Goal: Information Seeking & Learning: Check status

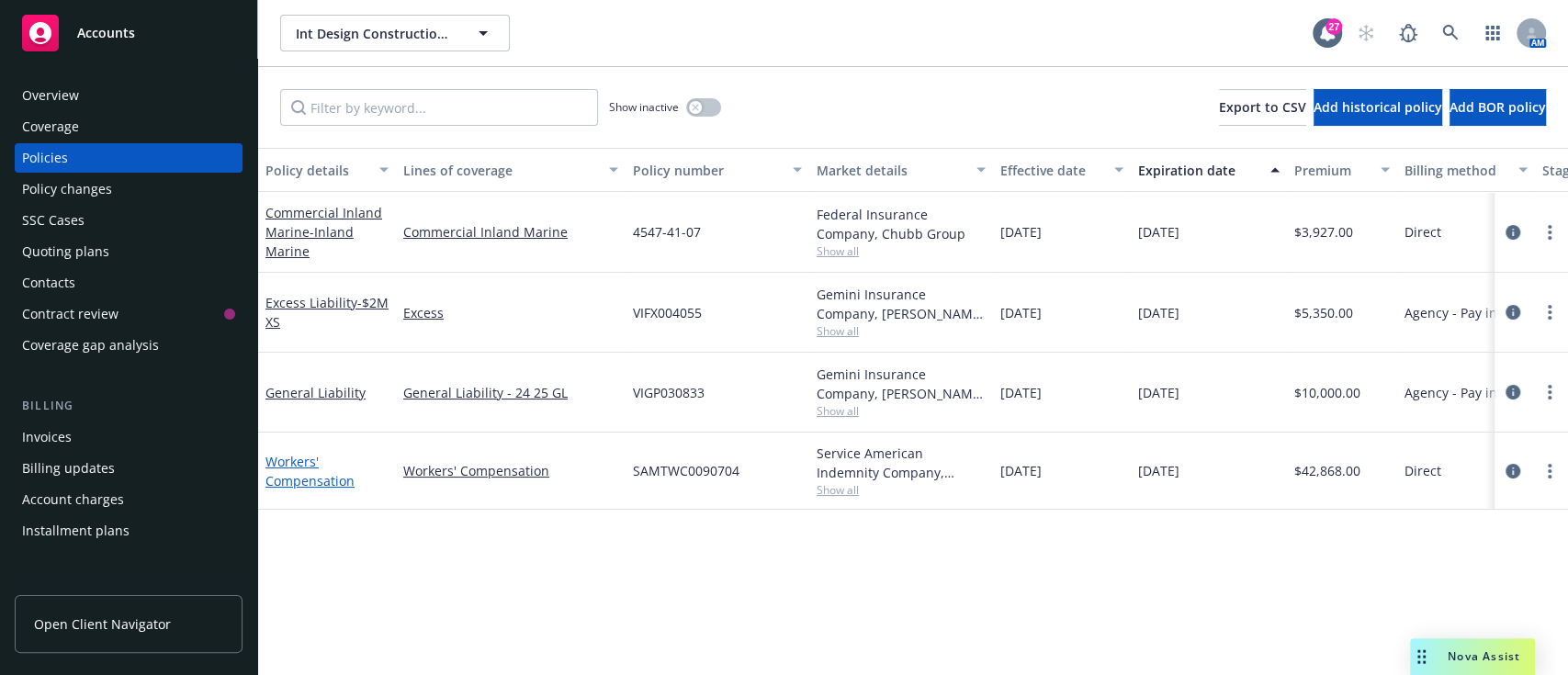
click at [312, 478] on link "Workers' Compensation" at bounding box center [310, 470] width 89 height 37
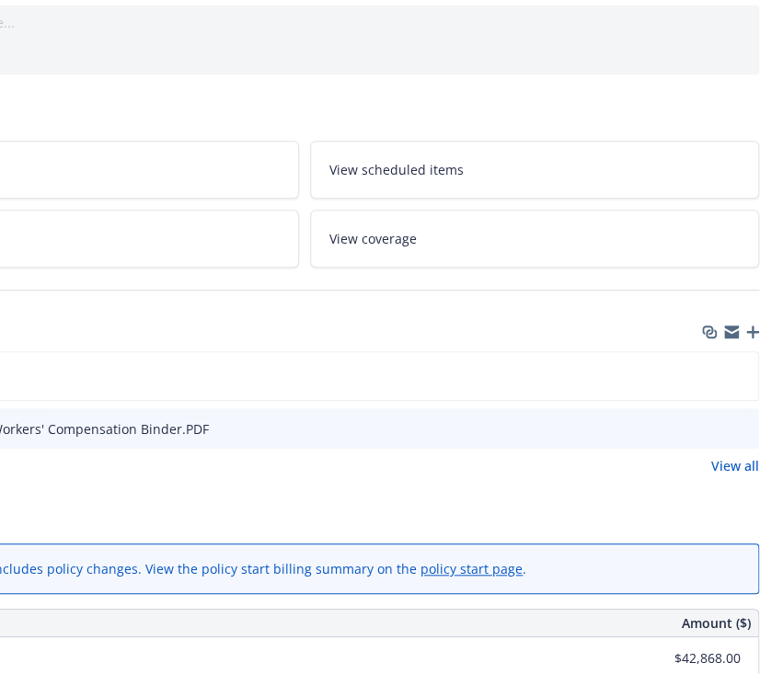
scroll to position [191, 272]
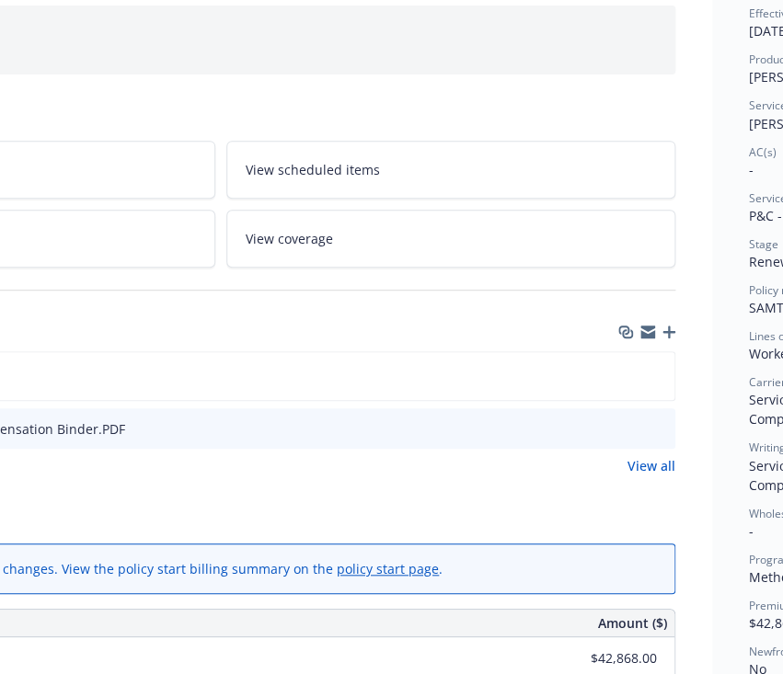
click at [670, 321] on div "Files" at bounding box center [220, 332] width 909 height 39
click at [671, 337] on icon "button" at bounding box center [668, 332] width 13 height 13
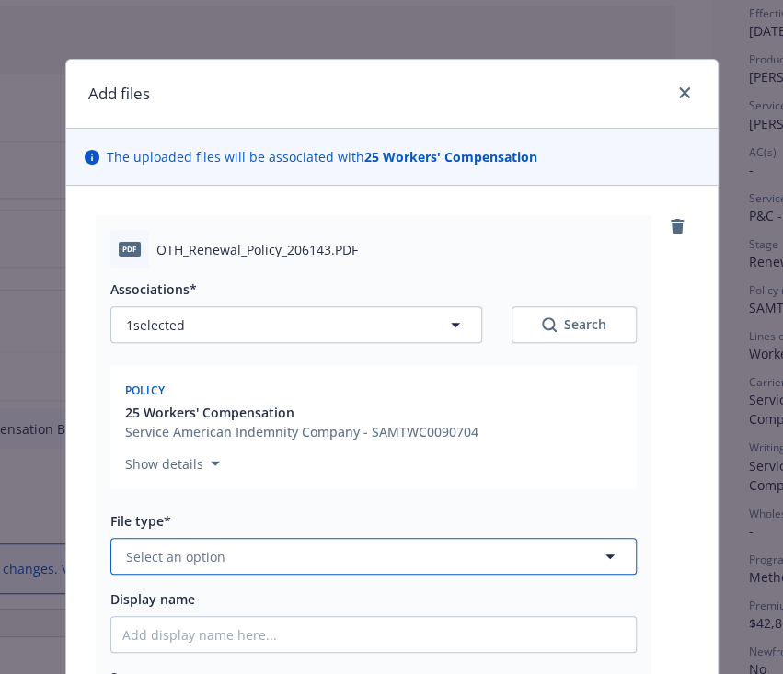
click at [185, 538] on button "Select an option" at bounding box center [373, 556] width 526 height 37
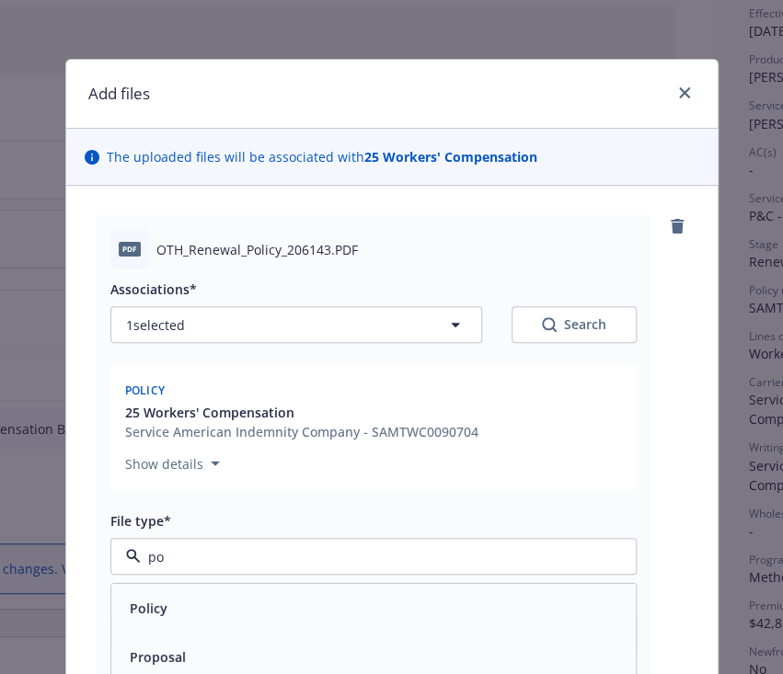
type input "pol"
click at [163, 622] on div "Policy" at bounding box center [373, 607] width 524 height 49
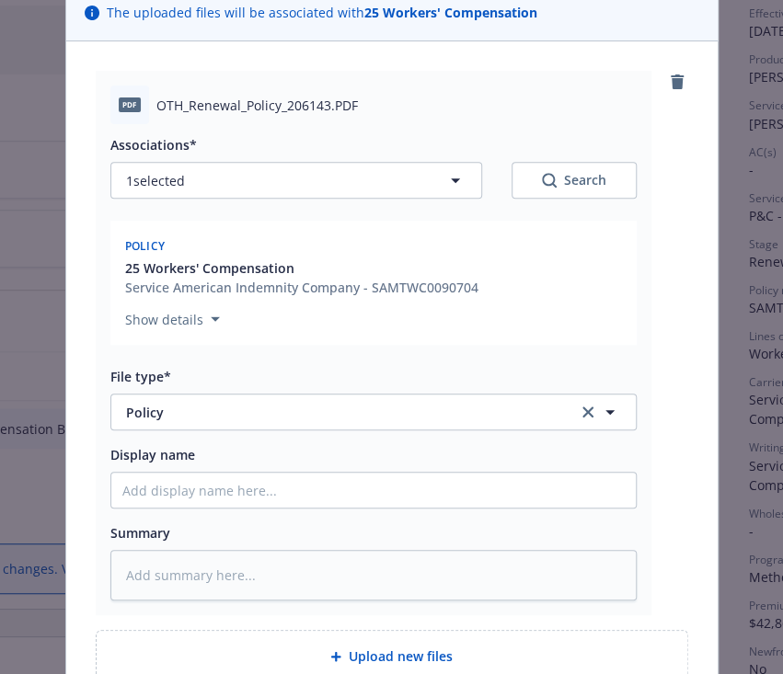
scroll to position [148, 0]
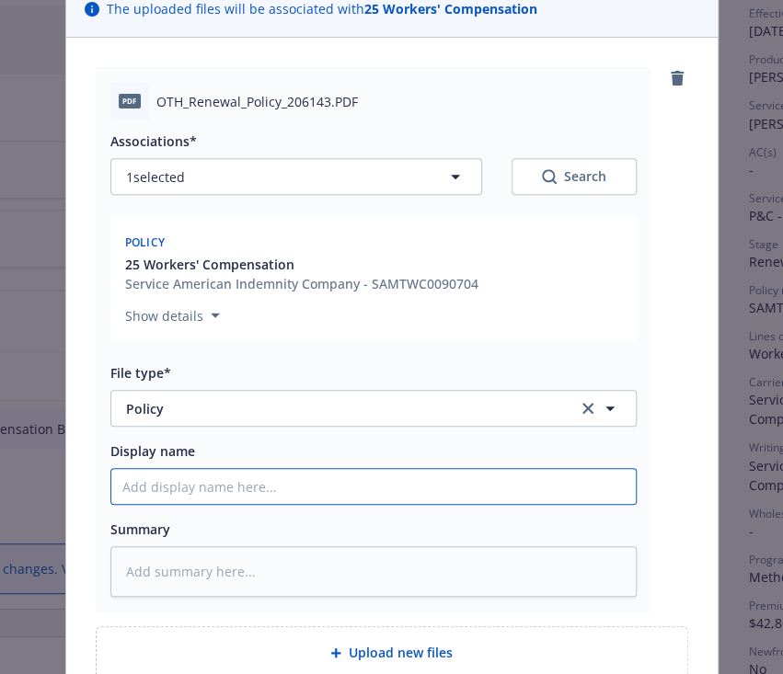
click at [179, 475] on input "Display name" at bounding box center [373, 486] width 524 height 35
type textarea "x"
type input "2"
type textarea "x"
type input "2."
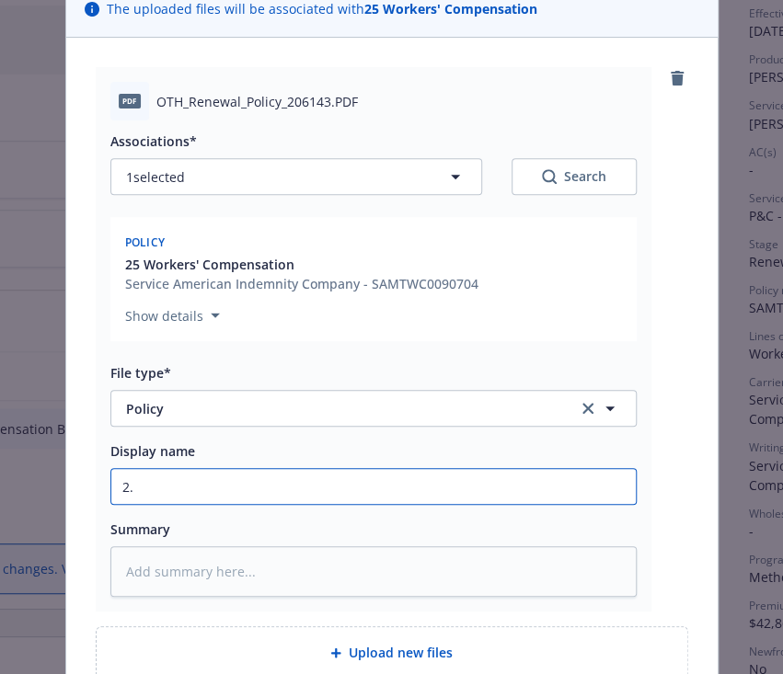
type textarea "x"
type input "2"
type textarea "x"
type input "25"
type textarea "x"
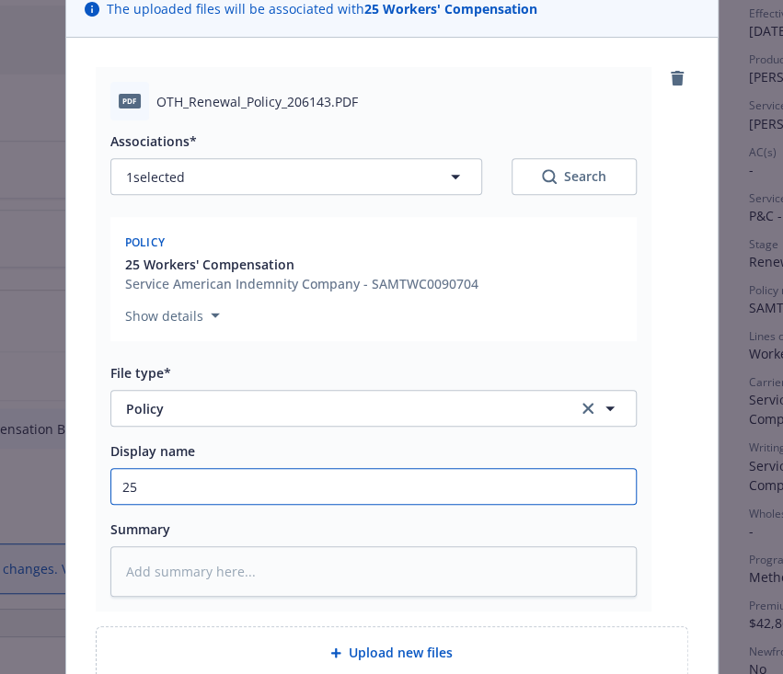
type input "25."
type textarea "x"
type input "25.2"
type textarea "x"
type input "25.26"
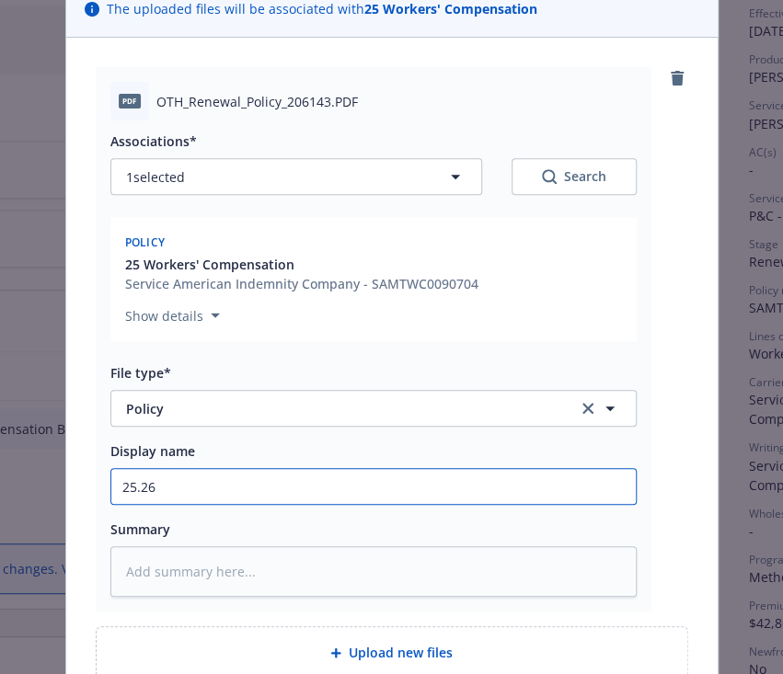
type textarea "x"
type input "25.26"
type textarea "x"
type input "25.26 M"
type textarea "x"
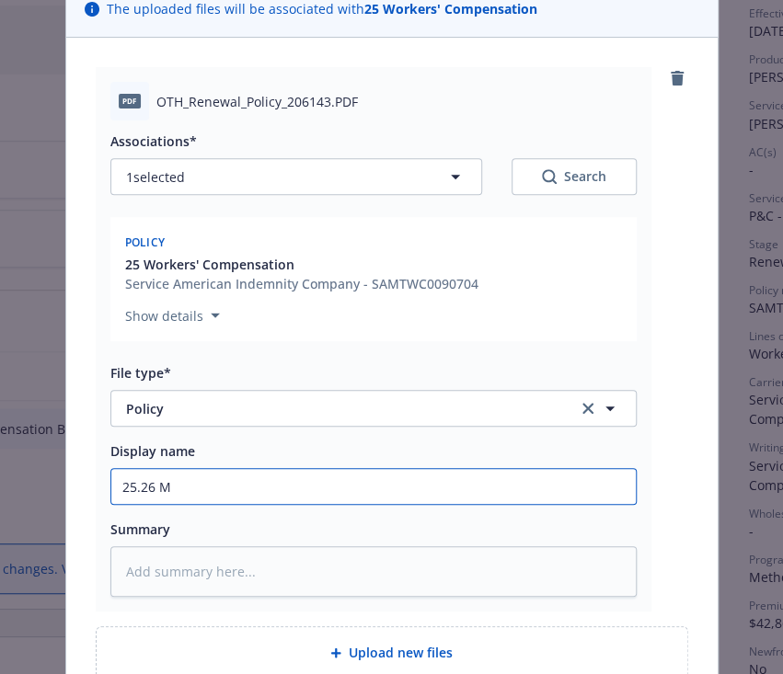
type input "25.26 Me"
type textarea "x"
type input "25.26 Met"
type textarea "x"
type input "25.26 Meth"
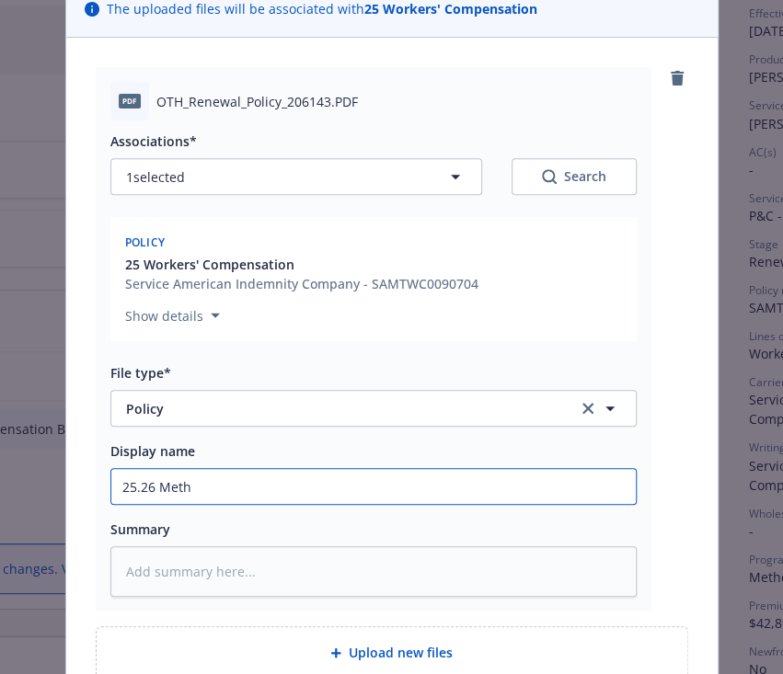
type textarea "x"
type input "25.26 Metho"
type textarea "x"
type input "25.26 Method"
type textarea "x"
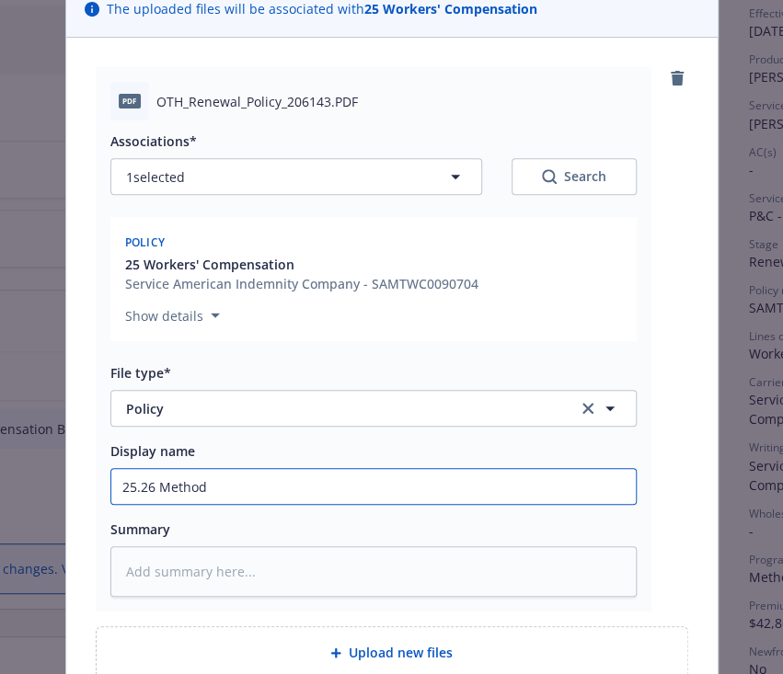
type input "25.26 Method"
type textarea "x"
type input "25.26 Method W"
type textarea "x"
type input "25.26 Method Wor"
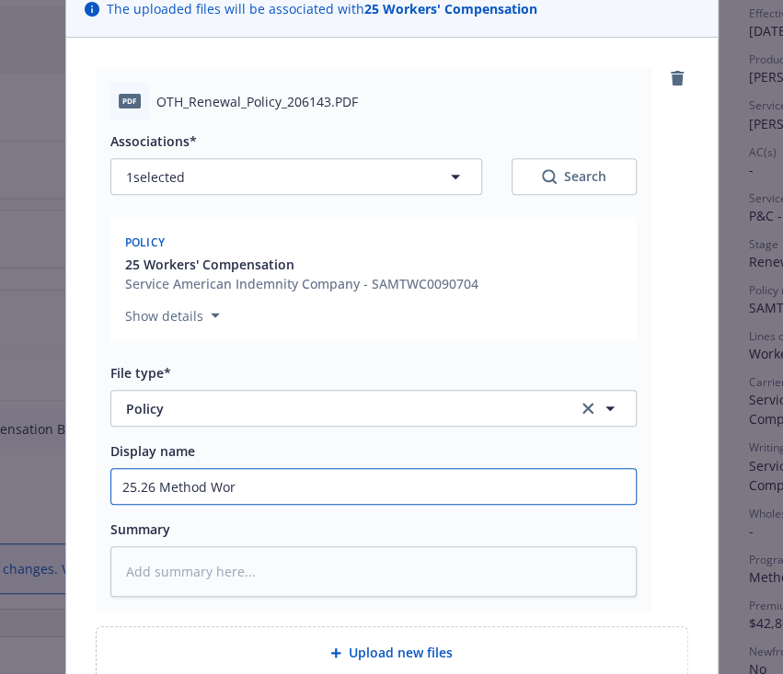
type textarea "x"
type input "25.26 Method Work"
type textarea "x"
type input "25.26 Method Worke"
type textarea "x"
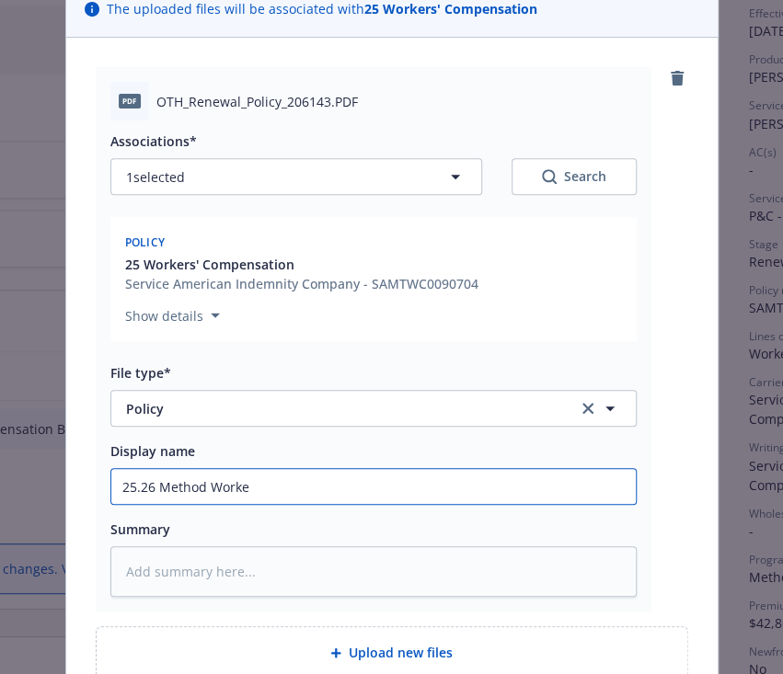
type input "25.26 Method Worker"
type textarea "x"
type input "25.26 Method Workers"
type textarea "x"
type input "25.26 Method Workers'"
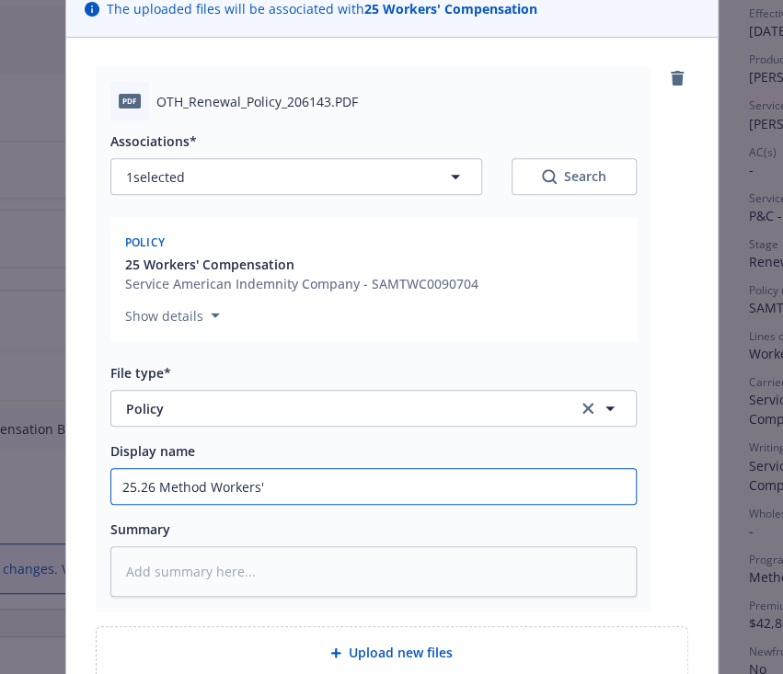
type textarea "x"
type input "25.26 Method Workers'"
type textarea "x"
type input "25.26 Method Workers' Co"
type textarea "x"
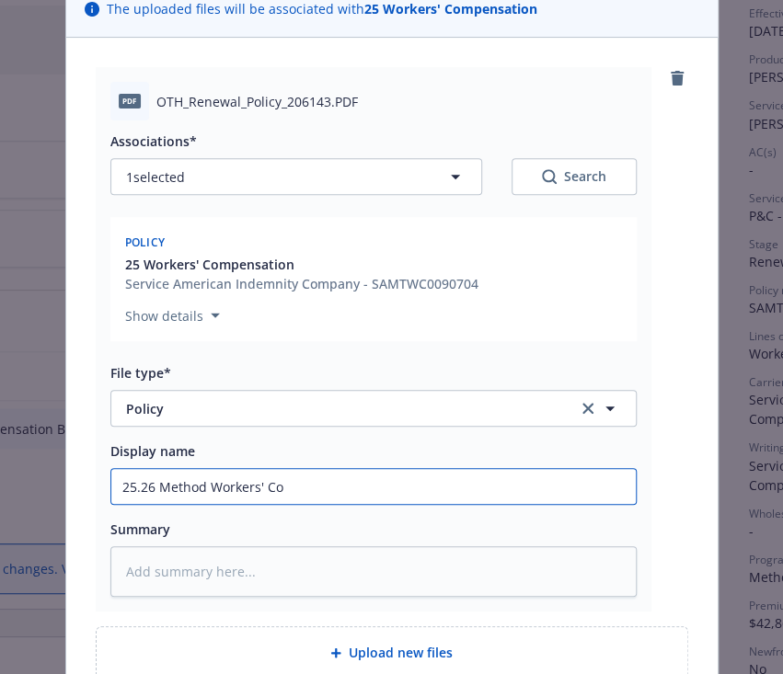
type input "25.26 Method Workers' Com"
type textarea "x"
type input "25.26 Method Workers' Comp"
type textarea "x"
type input "25.26 Method Workers' Compe"
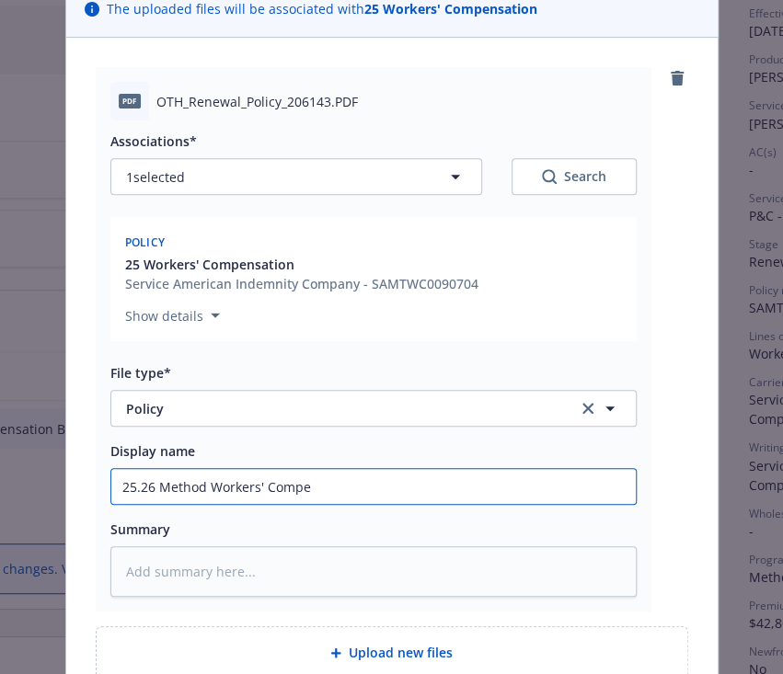
type textarea "x"
type input "25.26 Method Workers' Compen"
type textarea "x"
type input "25.26 Method Workers' Compena"
type textarea "x"
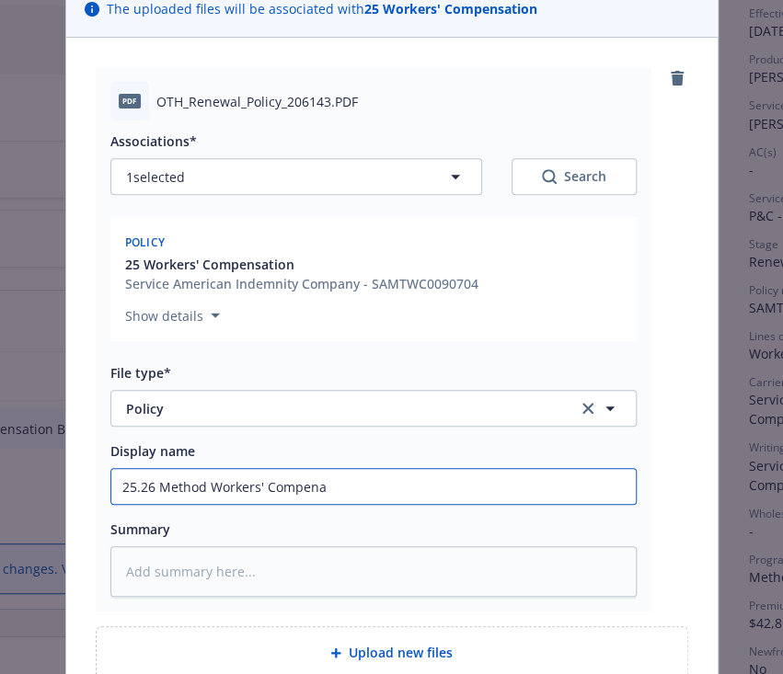
type input "25.26 Method Workers' Compen"
type textarea "x"
type input "25.26 Method Workers' Compens"
type textarea "x"
type input "25.26 Method Workers' Compensa"
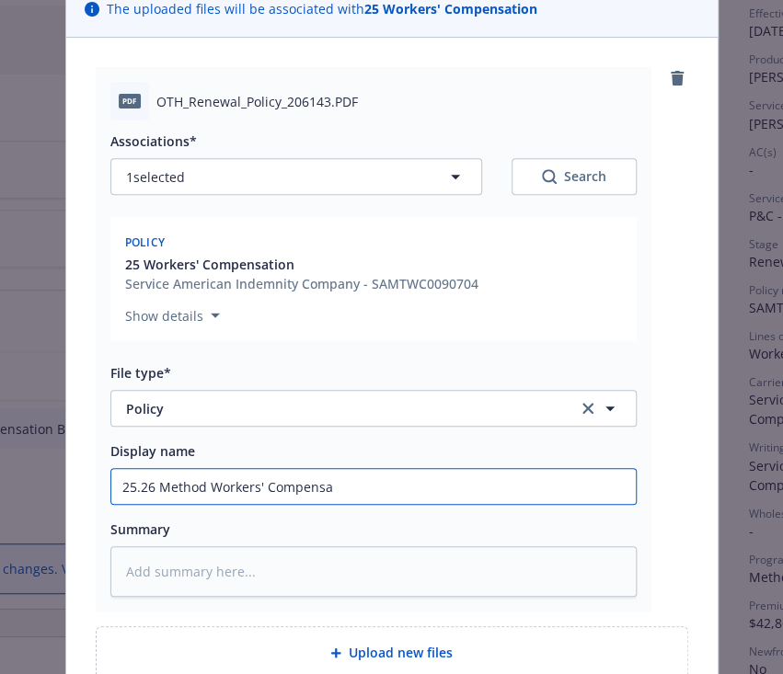
type textarea "x"
type input "25.26 Method Workers' Compensat"
type textarea "x"
type input "25.26 Method Workers' Compensati"
type textarea "x"
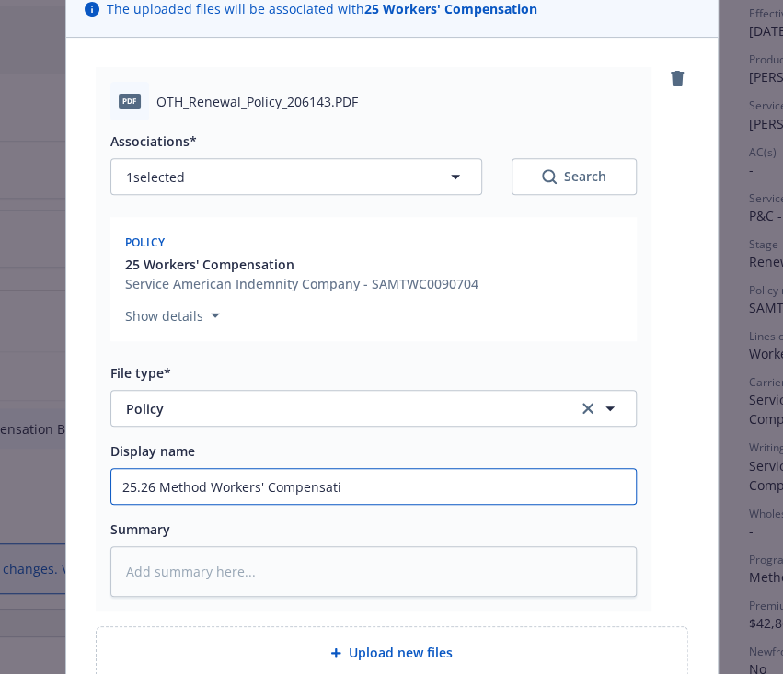
type input "25.26 Method Workers' Compensatio"
type textarea "x"
type input "25.26 Method Workers' Compensation"
type textarea "x"
type input "25.26 Method Workers' Compensation"
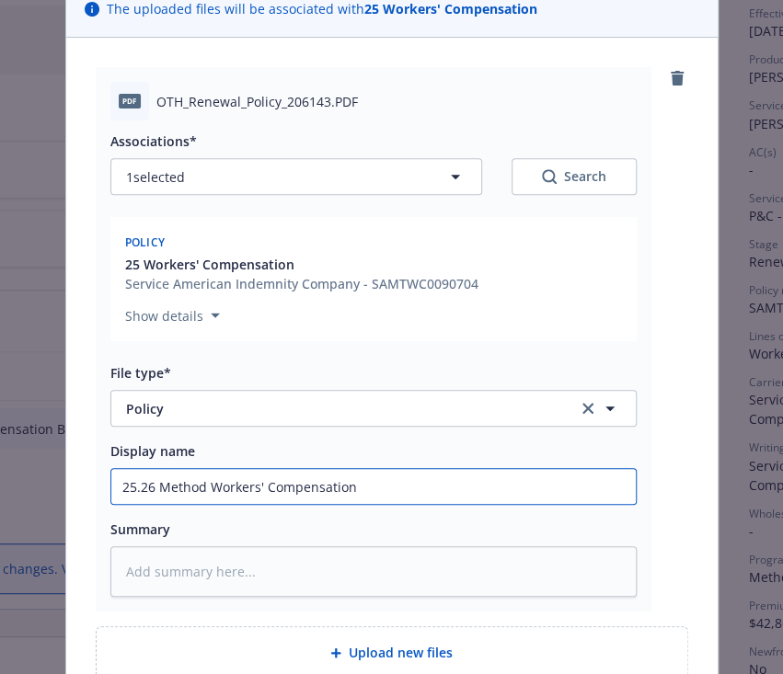
type textarea "x"
type input "25.26 Method Workers' Compensation Po"
type textarea "x"
type input "25.26 Method Workers' Compensation Pol"
type textarea "x"
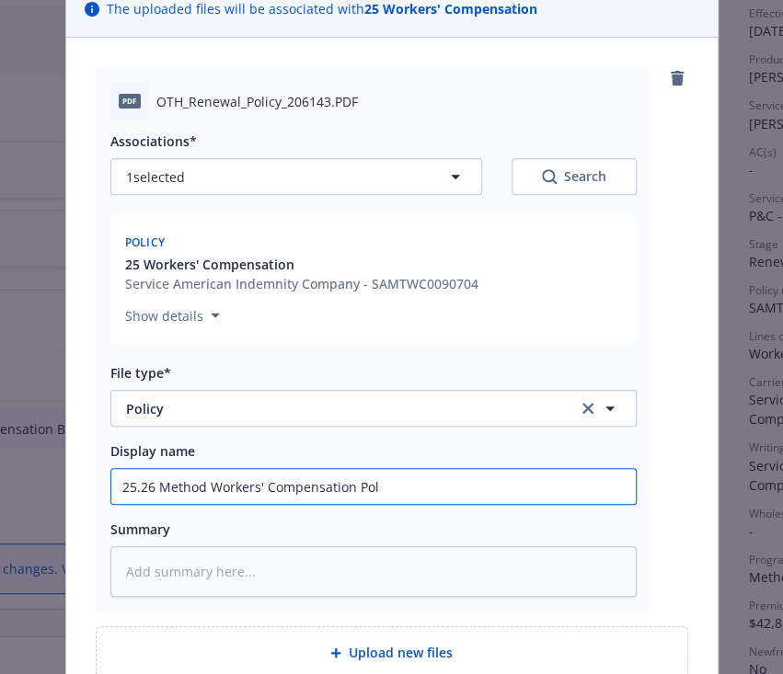
type input "25.26 Method Workers' Compensation Poli"
type textarea "x"
type input "25.26 Method Workers' Compensation Polic"
type textarea "x"
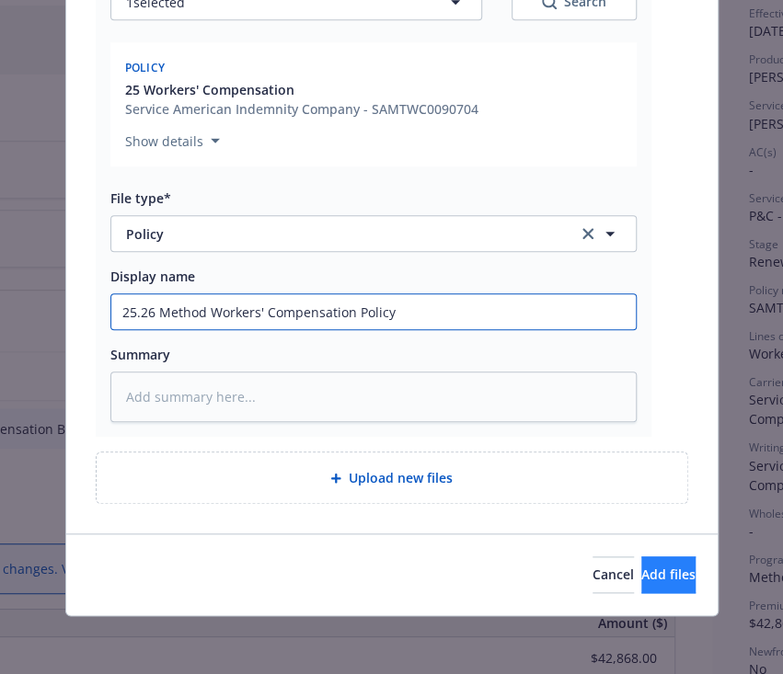
type input "25.26 Method Workers' Compensation Policy"
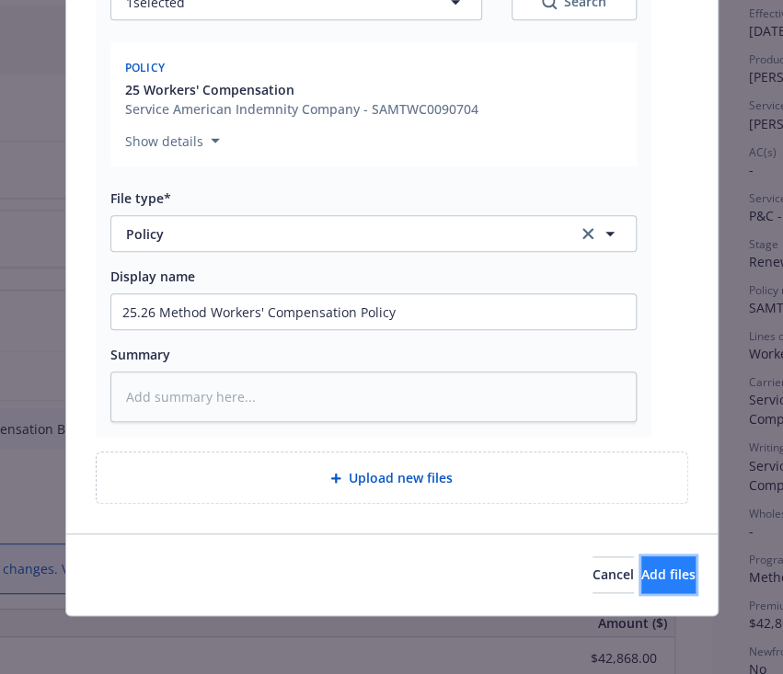
click at [641, 587] on button "Add files" at bounding box center [668, 574] width 54 height 37
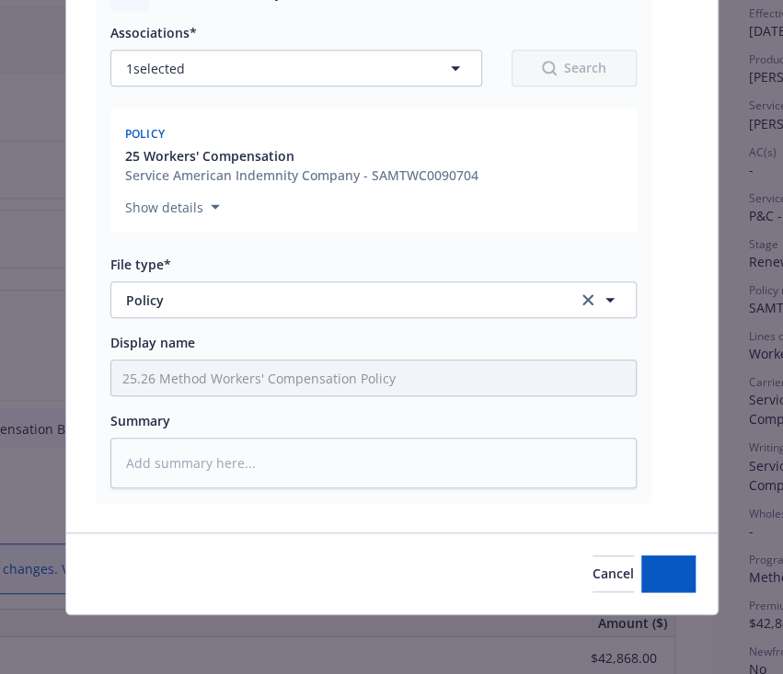
scroll to position [256, 0]
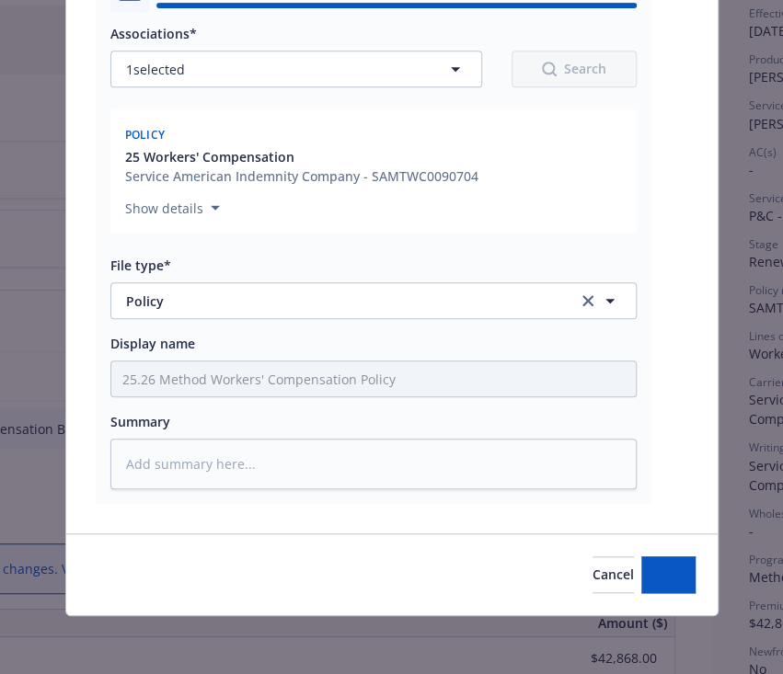
type textarea "x"
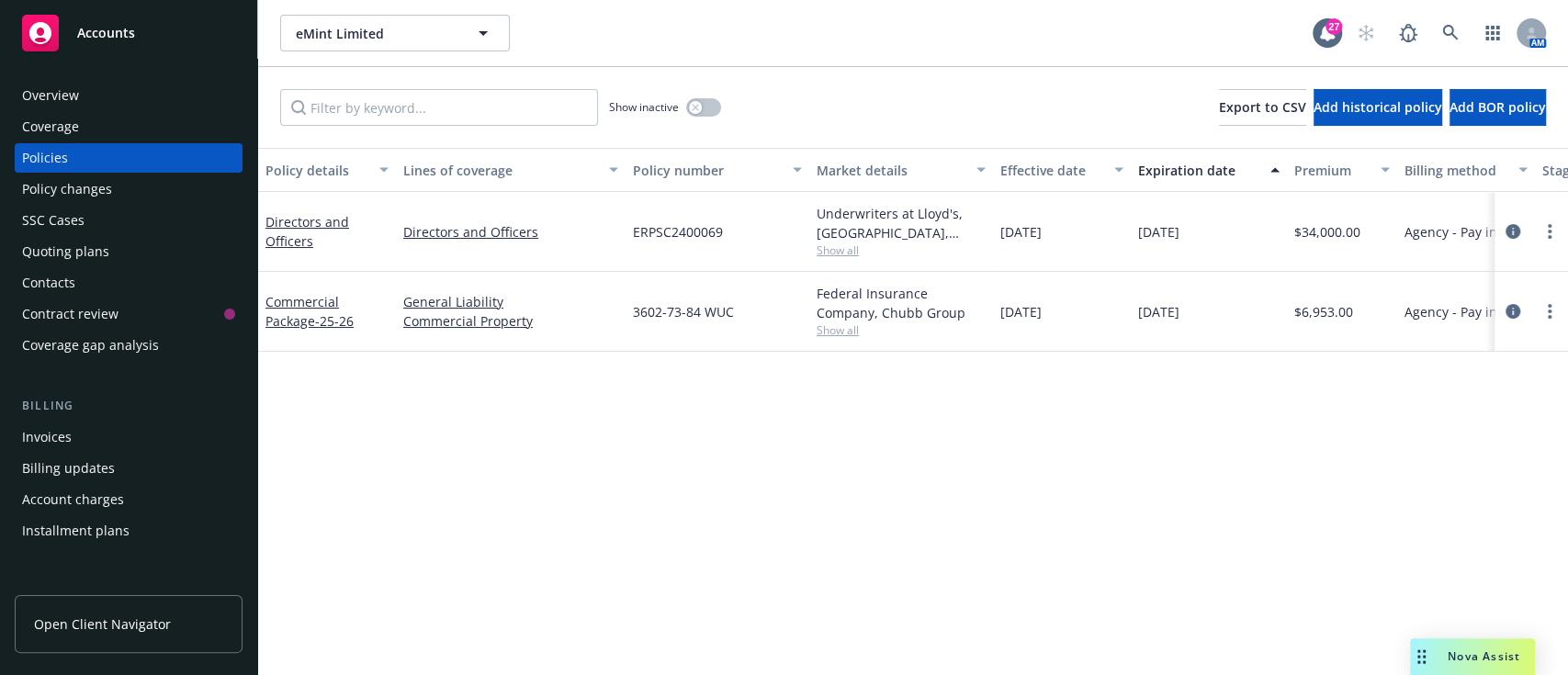
click at [86, 264] on div "Quoting plans" at bounding box center [65, 251] width 87 height 29
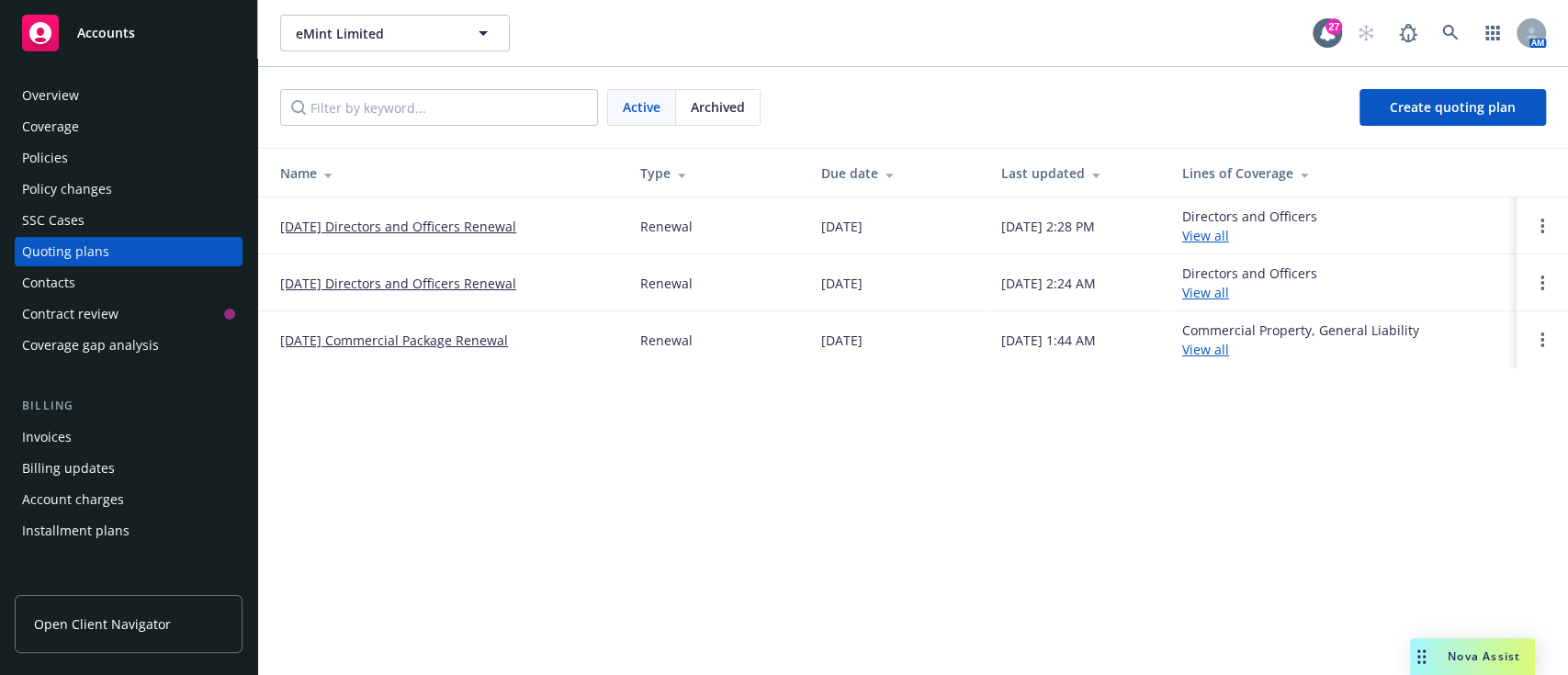
click at [430, 226] on link "10/25/25 Directors and Officers Renewal" at bounding box center [397, 226] width 236 height 19
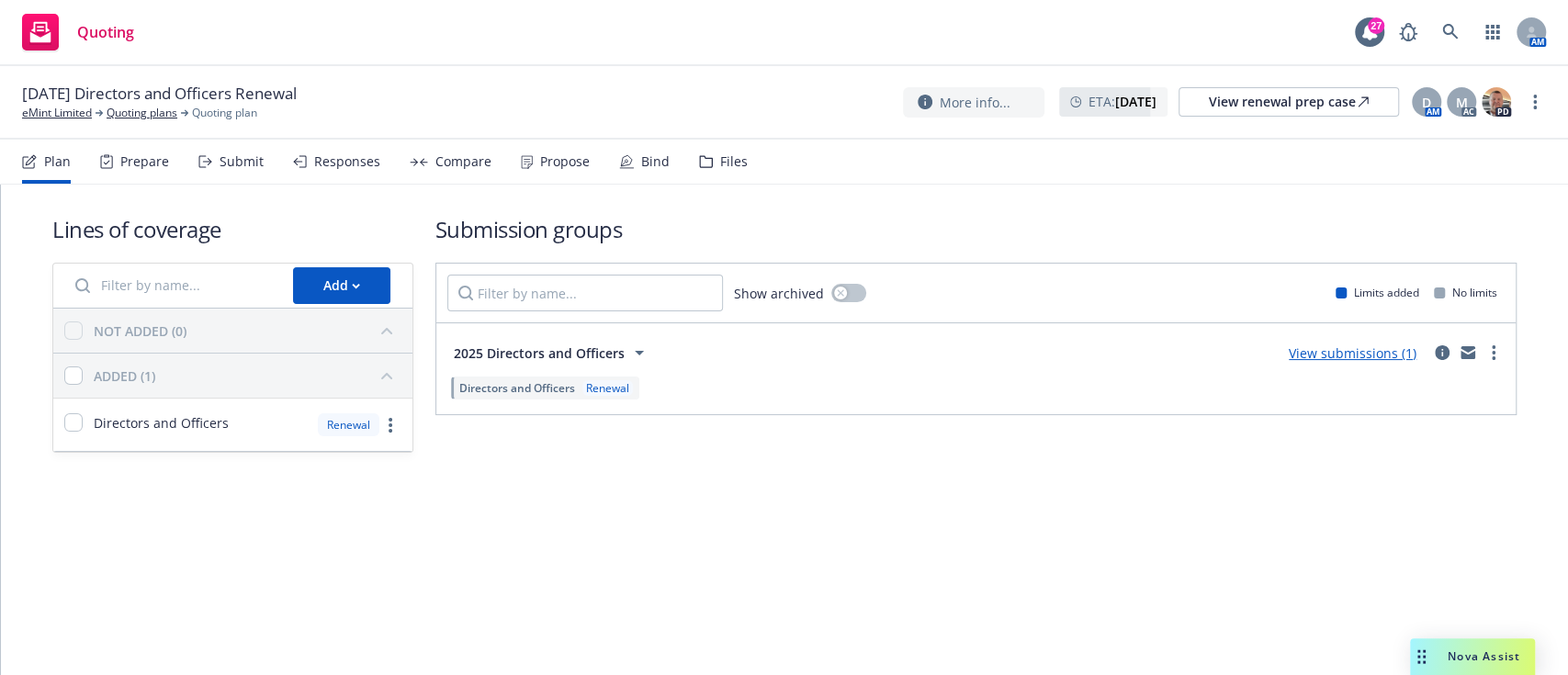
click at [344, 157] on div "Responses" at bounding box center [347, 161] width 66 height 15
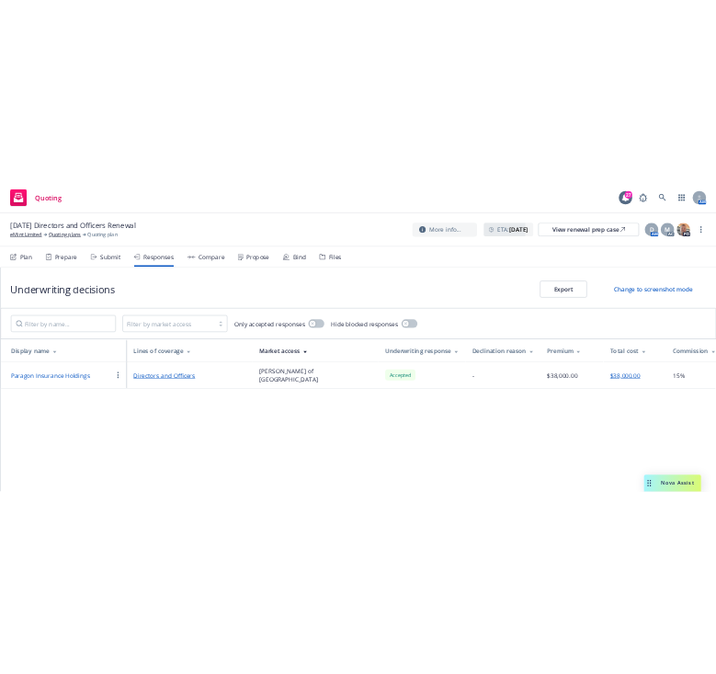
scroll to position [0, 168]
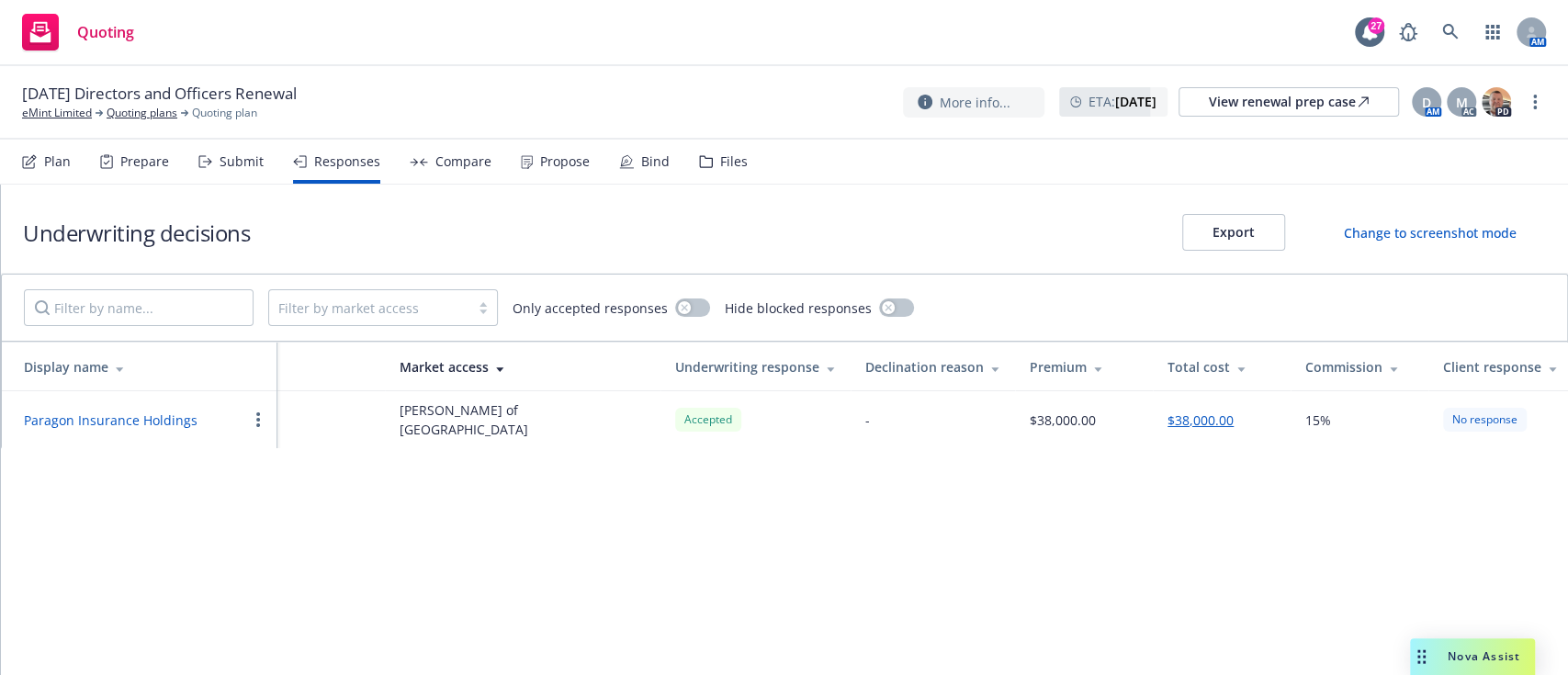
click at [1182, 416] on button "$38,000.00" at bounding box center [1200, 419] width 66 height 19
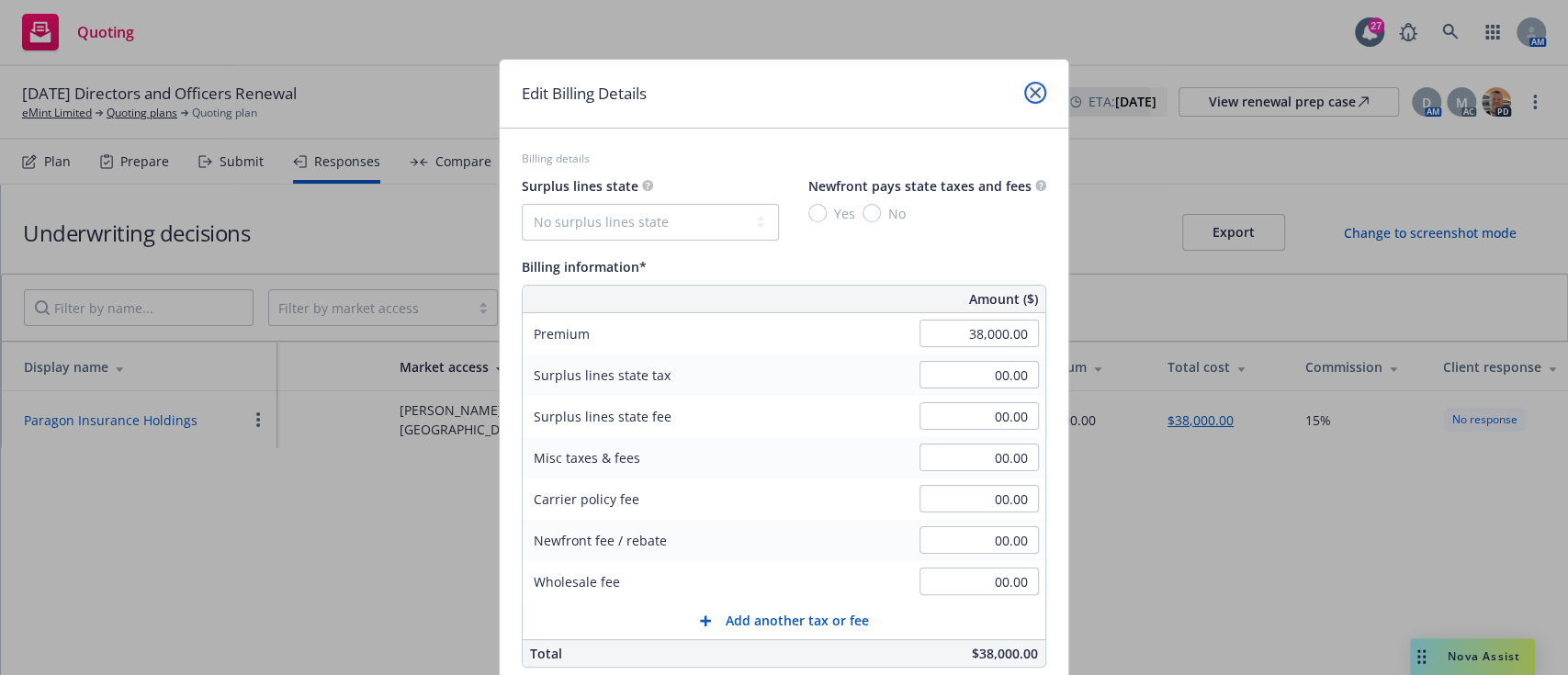
click at [1030, 97] on icon "close" at bounding box center [1035, 92] width 11 height 11
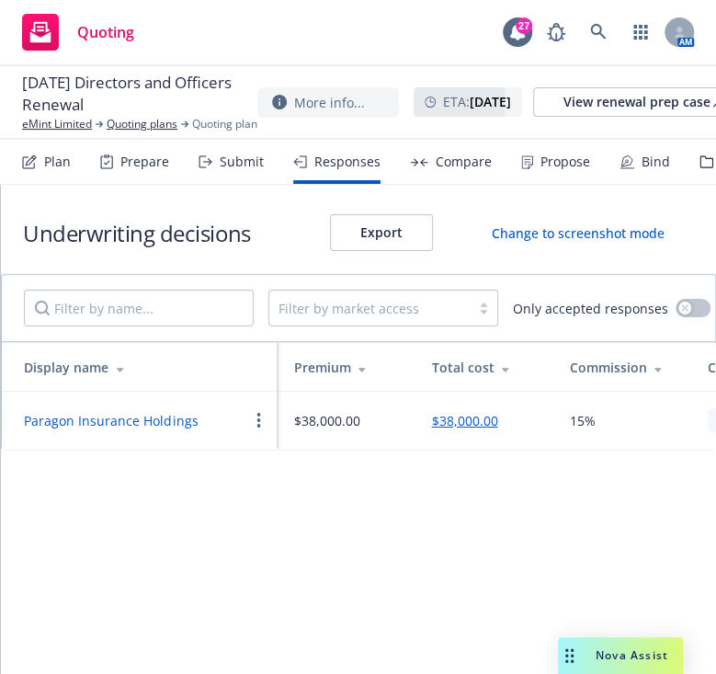
scroll to position [0, 904]
drag, startPoint x: 444, startPoint y: 401, endPoint x: 449, endPoint y: 412, distance: 12.0
click at [449, 412] on td "$38,000.00" at bounding box center [487, 420] width 138 height 57
click at [449, 412] on button "$38,000.00" at bounding box center [466, 420] width 66 height 19
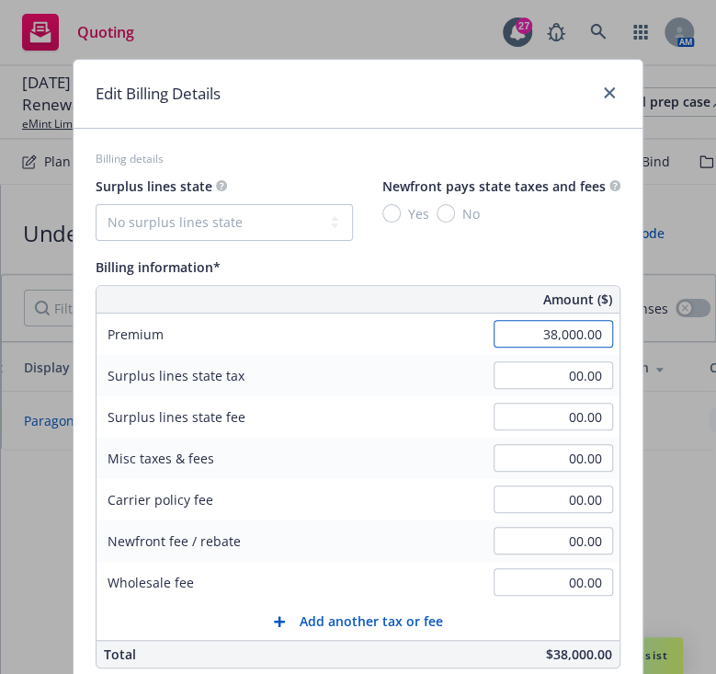
click at [541, 328] on input "38,000.00" at bounding box center [554, 334] width 120 height 28
type input "40000"
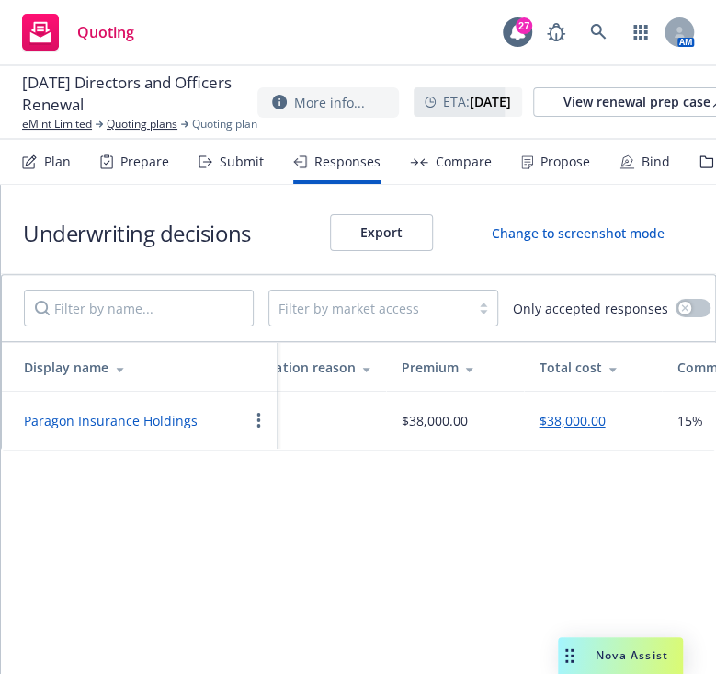
scroll to position [0, 804]
click at [556, 413] on button "$38,000.00" at bounding box center [566, 420] width 66 height 19
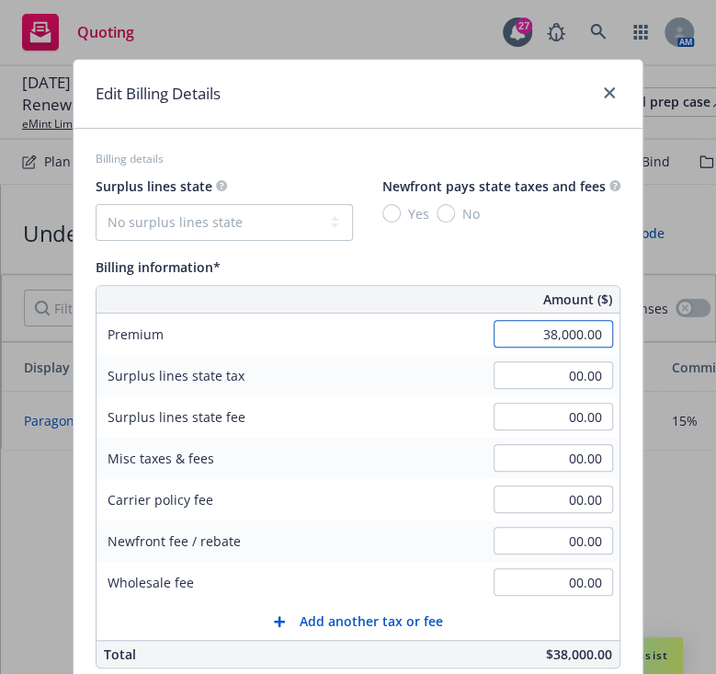
click at [550, 346] on input "38,000.00" at bounding box center [554, 334] width 120 height 28
type input "40,000.00"
type input "6000"
click at [392, 403] on div "Surplus lines state fee 00.00" at bounding box center [358, 416] width 523 height 41
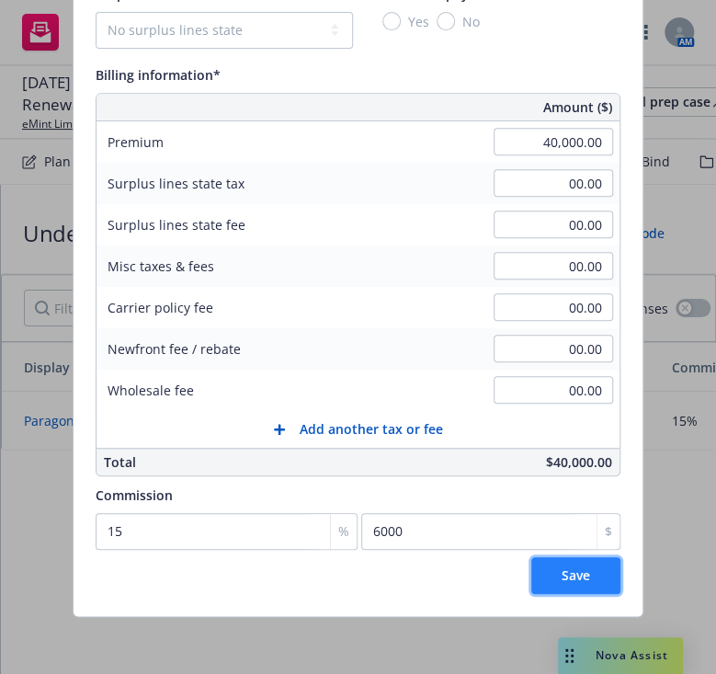
click at [564, 571] on span "Save" at bounding box center [576, 574] width 29 height 17
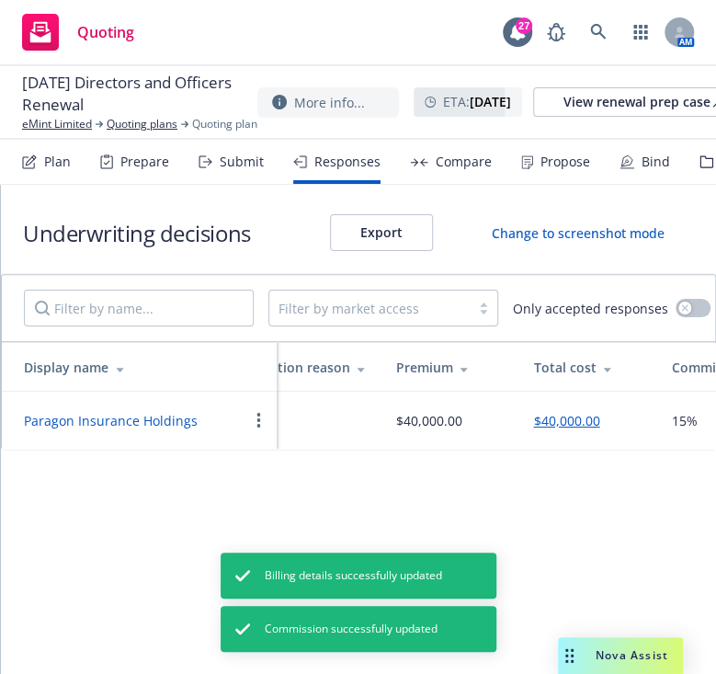
click at [551, 411] on button "$40,000.00" at bounding box center [566, 420] width 66 height 19
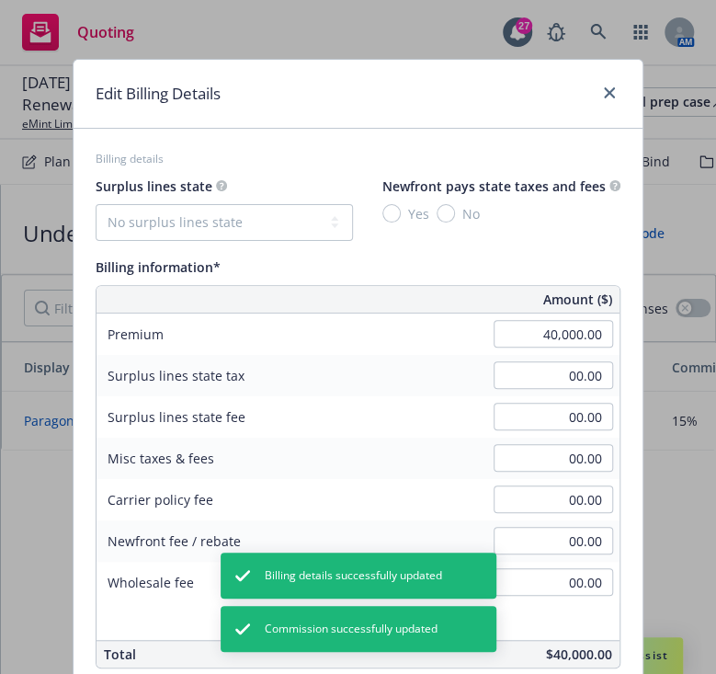
drag, startPoint x: 547, startPoint y: 318, endPoint x: 550, endPoint y: 343, distance: 25.0
click at [550, 343] on div "40,000.00" at bounding box center [553, 334] width 132 height 40
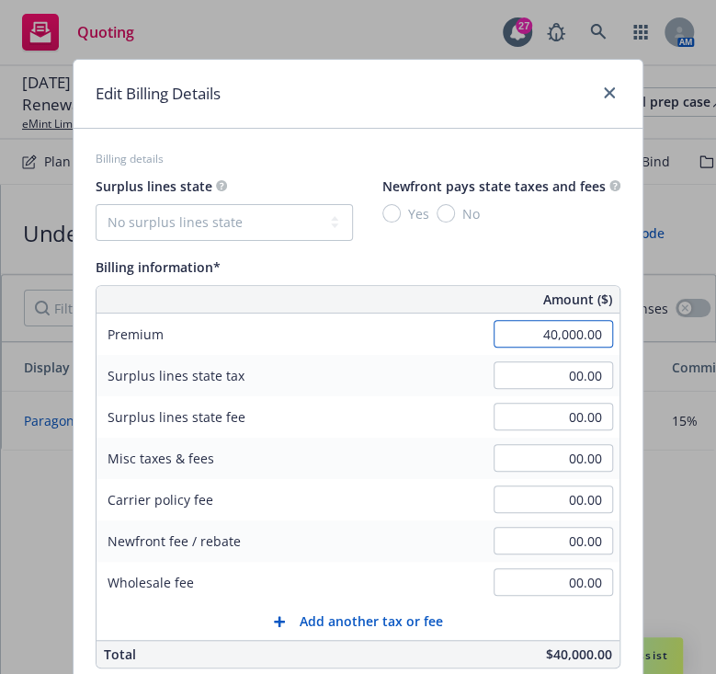
click at [550, 343] on input "40,000.00" at bounding box center [554, 334] width 120 height 28
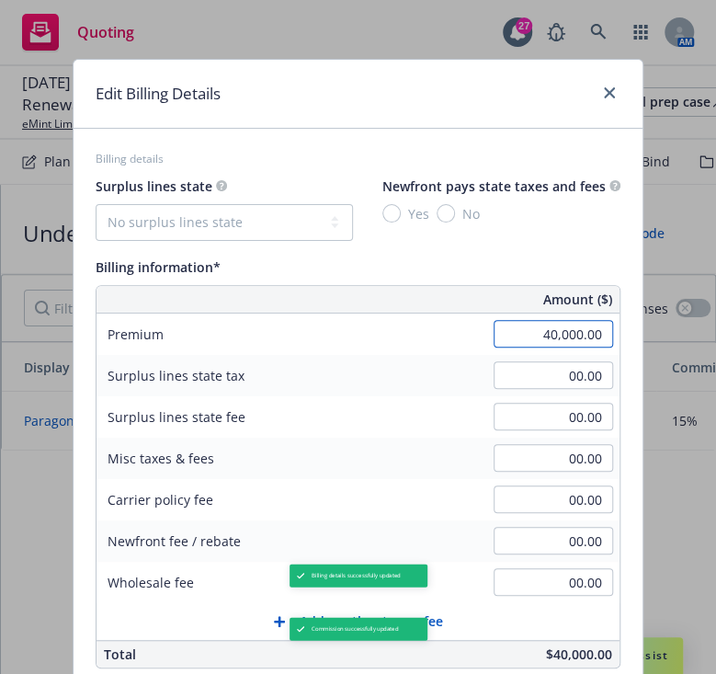
click at [550, 343] on input "40,000.00" at bounding box center [554, 334] width 120 height 28
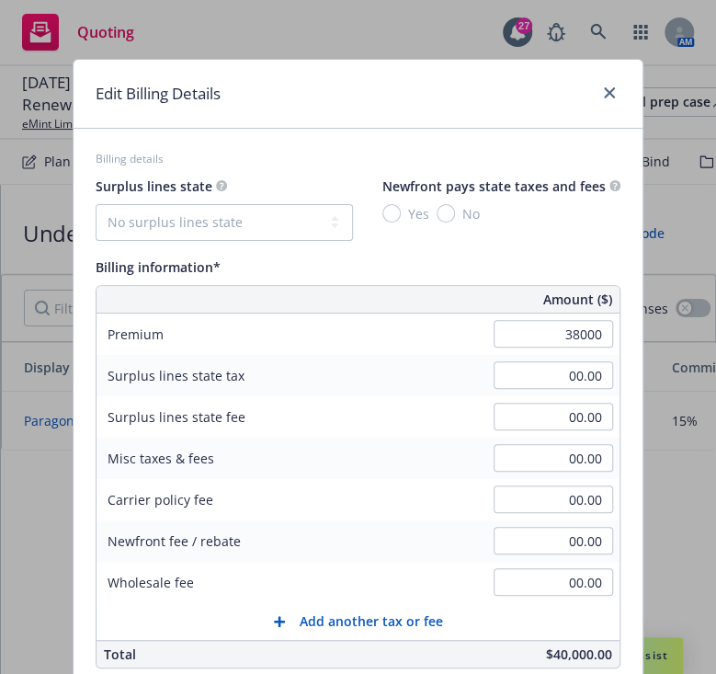
type input "38,000.00"
type input "5700"
click at [374, 383] on div "Surplus lines state tax 00.00" at bounding box center [358, 375] width 523 height 41
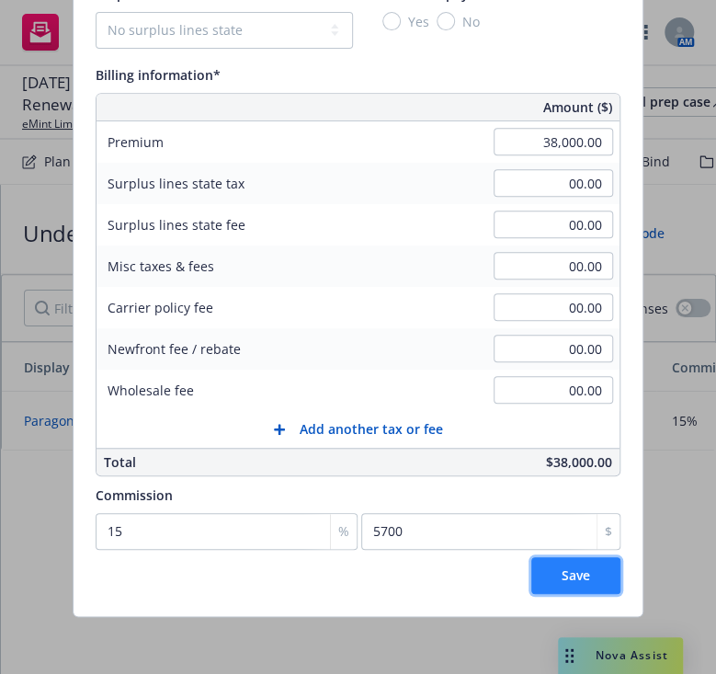
click at [552, 588] on button "Save" at bounding box center [576, 575] width 89 height 37
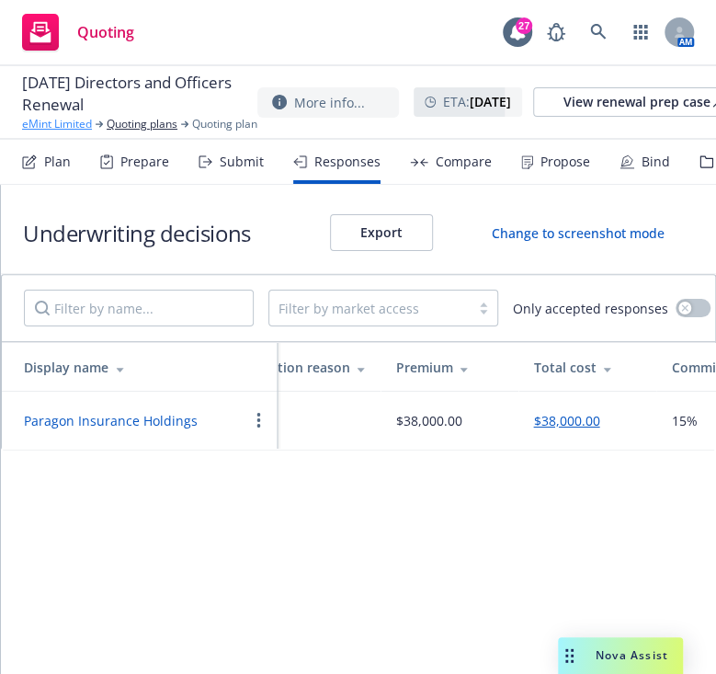
click at [56, 123] on link "eMint Limited" at bounding box center [57, 124] width 70 height 17
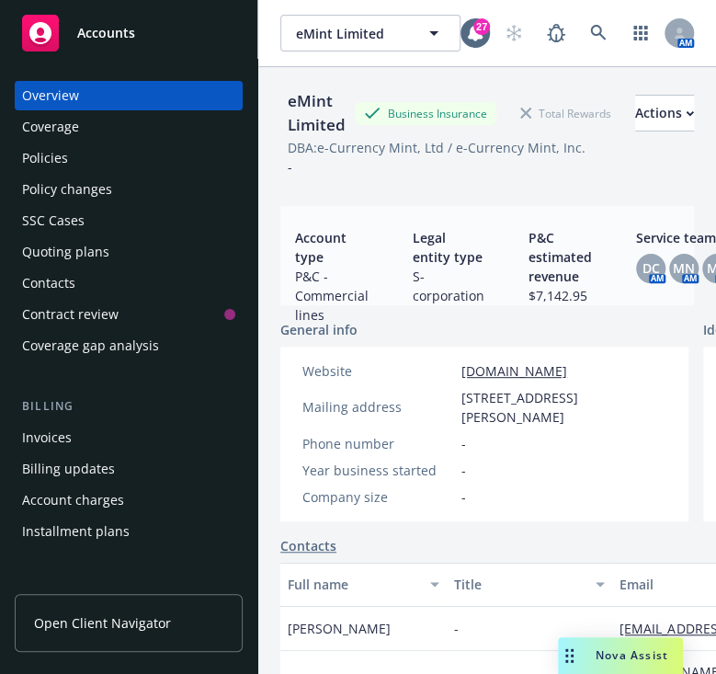
click at [44, 160] on div "Policies" at bounding box center [45, 157] width 46 height 29
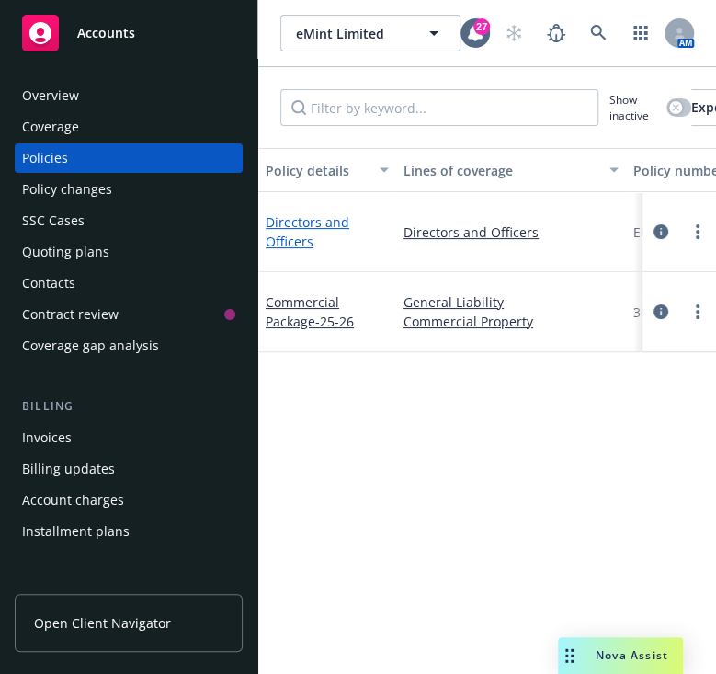
click at [315, 229] on link "Directors and Officers" at bounding box center [308, 231] width 84 height 37
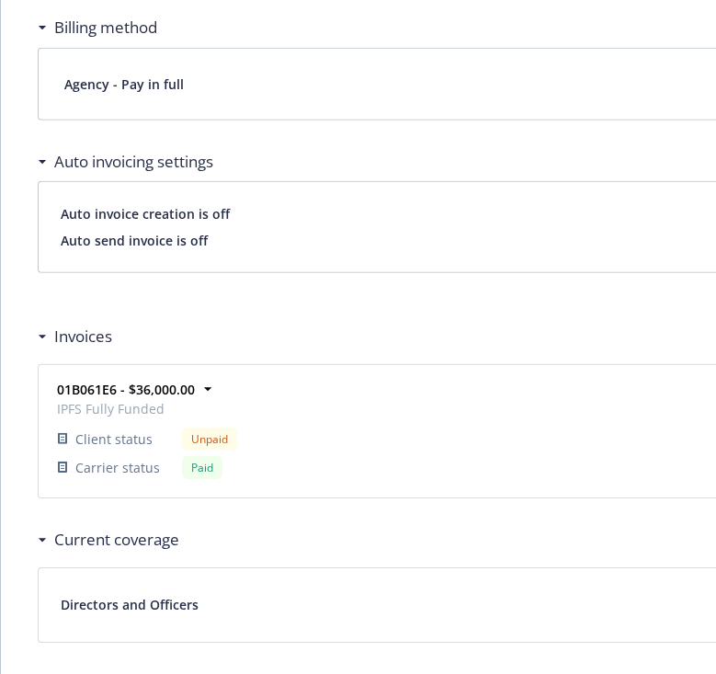
scroll to position [1448, 0]
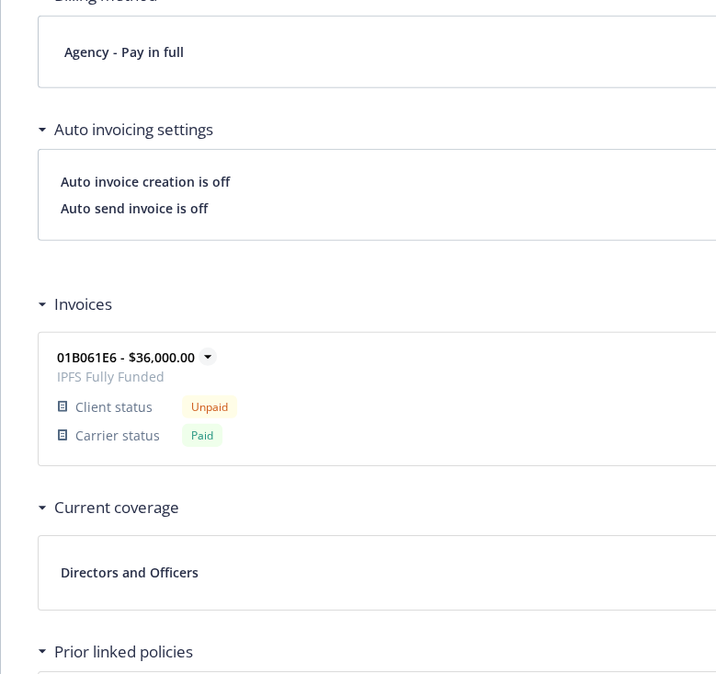
click at [166, 354] on strong "01B061E6 - $36,000.00" at bounding box center [126, 357] width 138 height 17
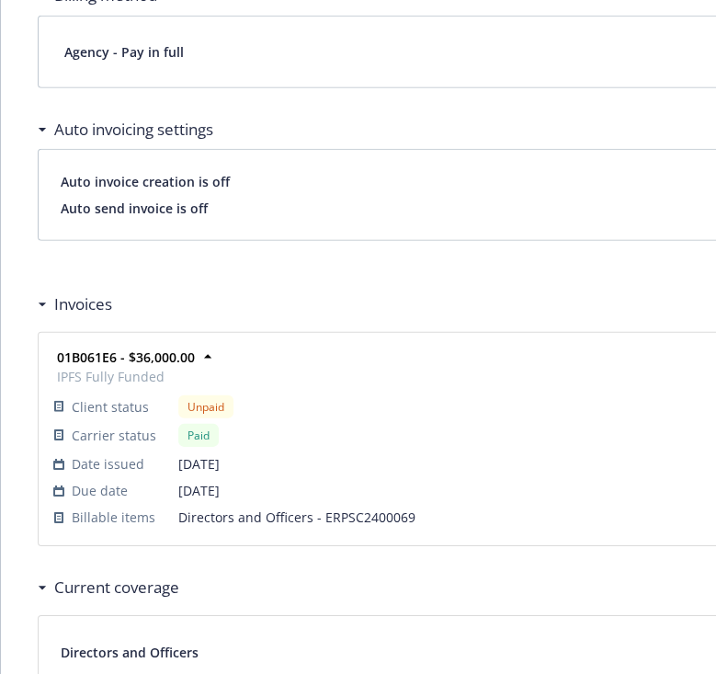
scroll to position [1797, 0]
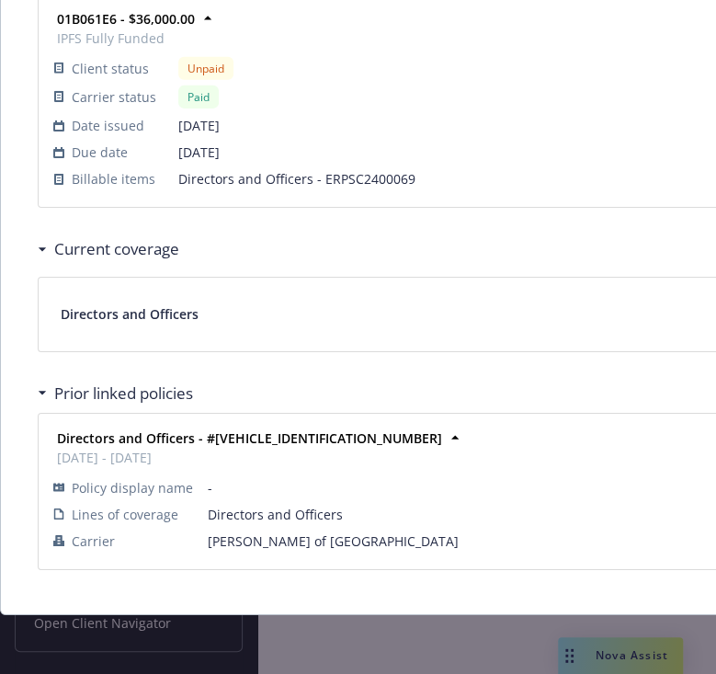
click at [145, 308] on span "Directors and Officers" at bounding box center [130, 313] width 138 height 19
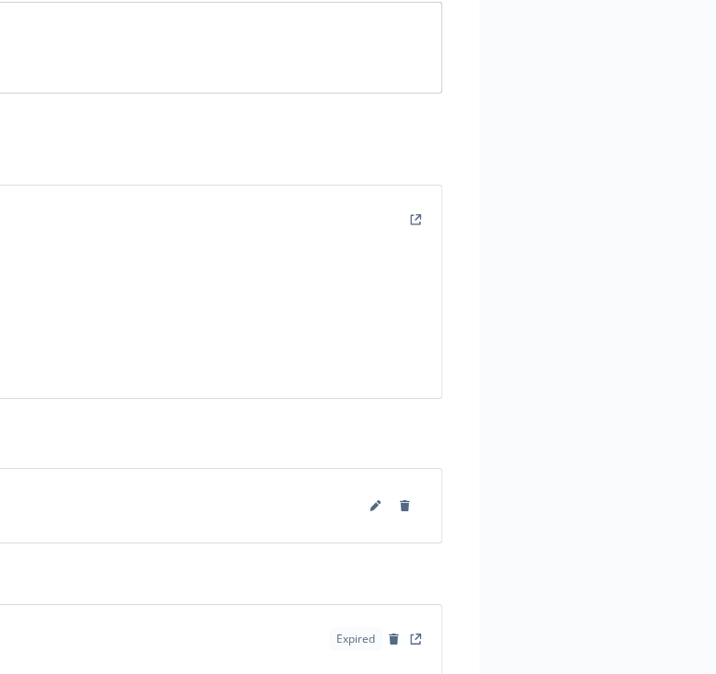
scroll to position [1595, 544]
click at [374, 214] on icon "View Invoice" at bounding box center [376, 219] width 11 height 11
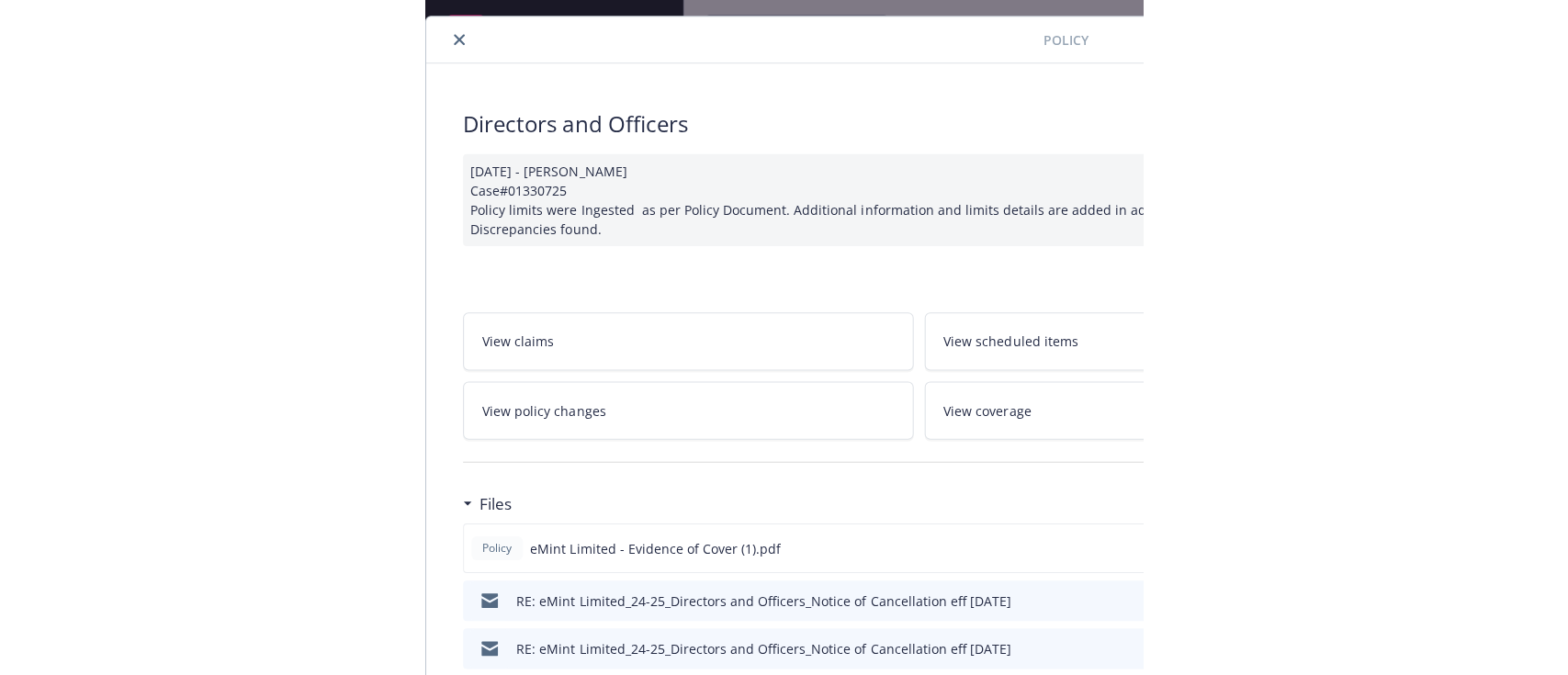
scroll to position [0, 0]
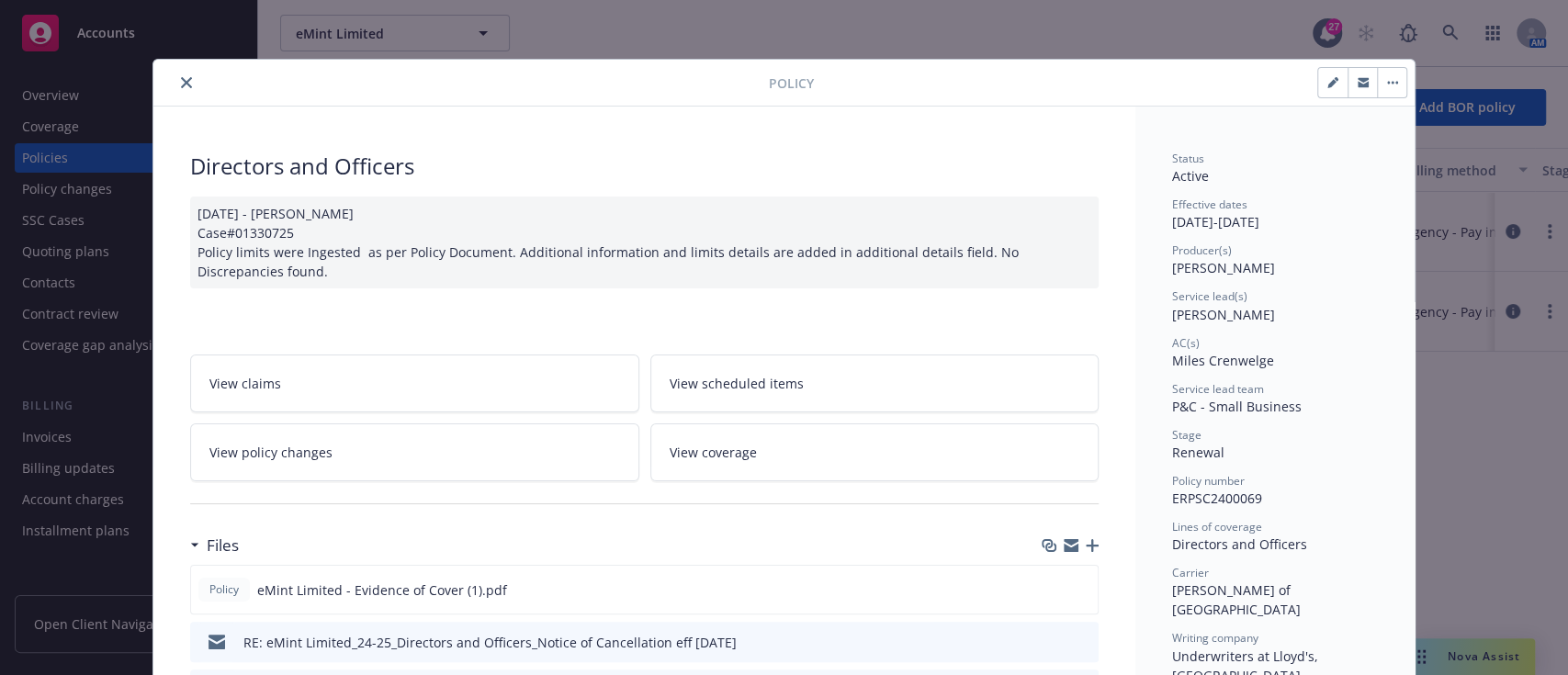
click at [181, 84] on icon "close" at bounding box center [186, 82] width 11 height 11
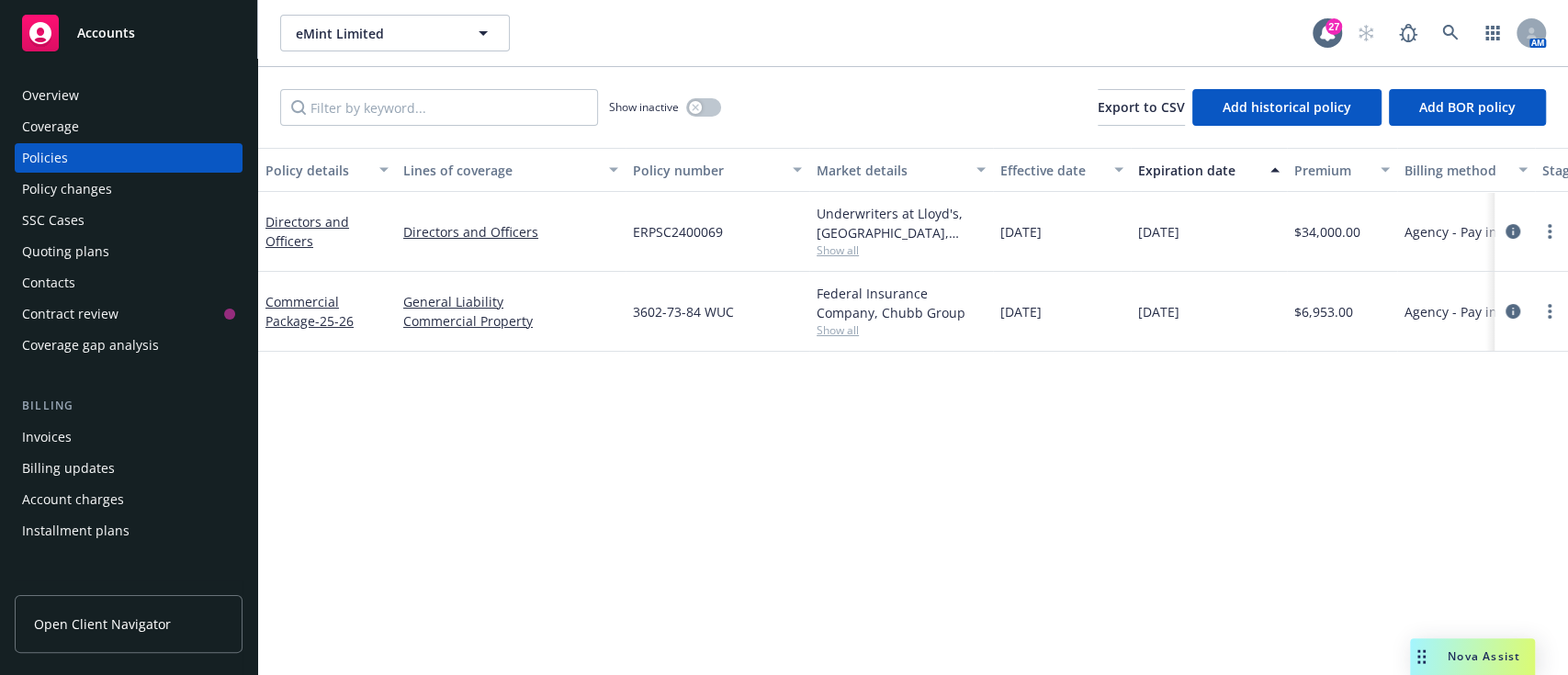
click at [47, 429] on div "Invoices" at bounding box center [47, 436] width 50 height 29
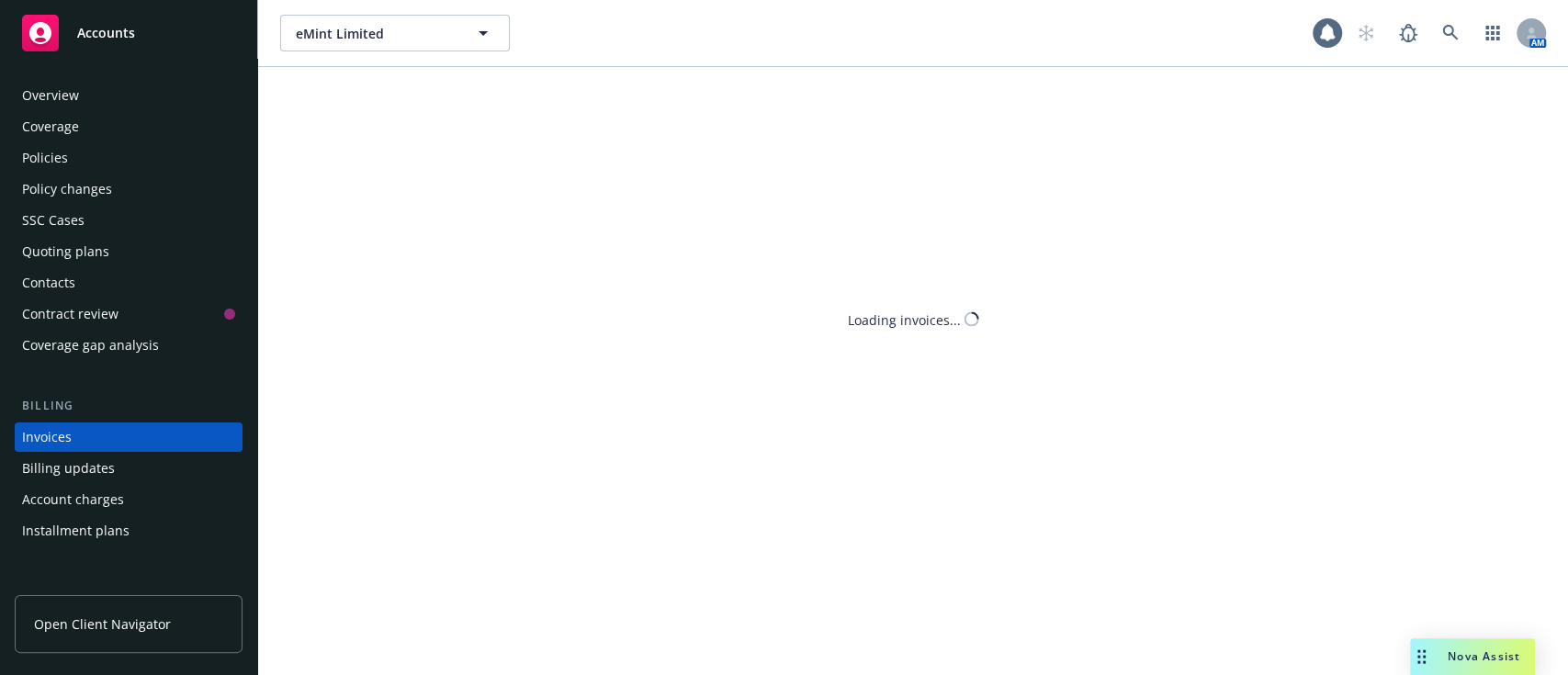
scroll to position [70, 0]
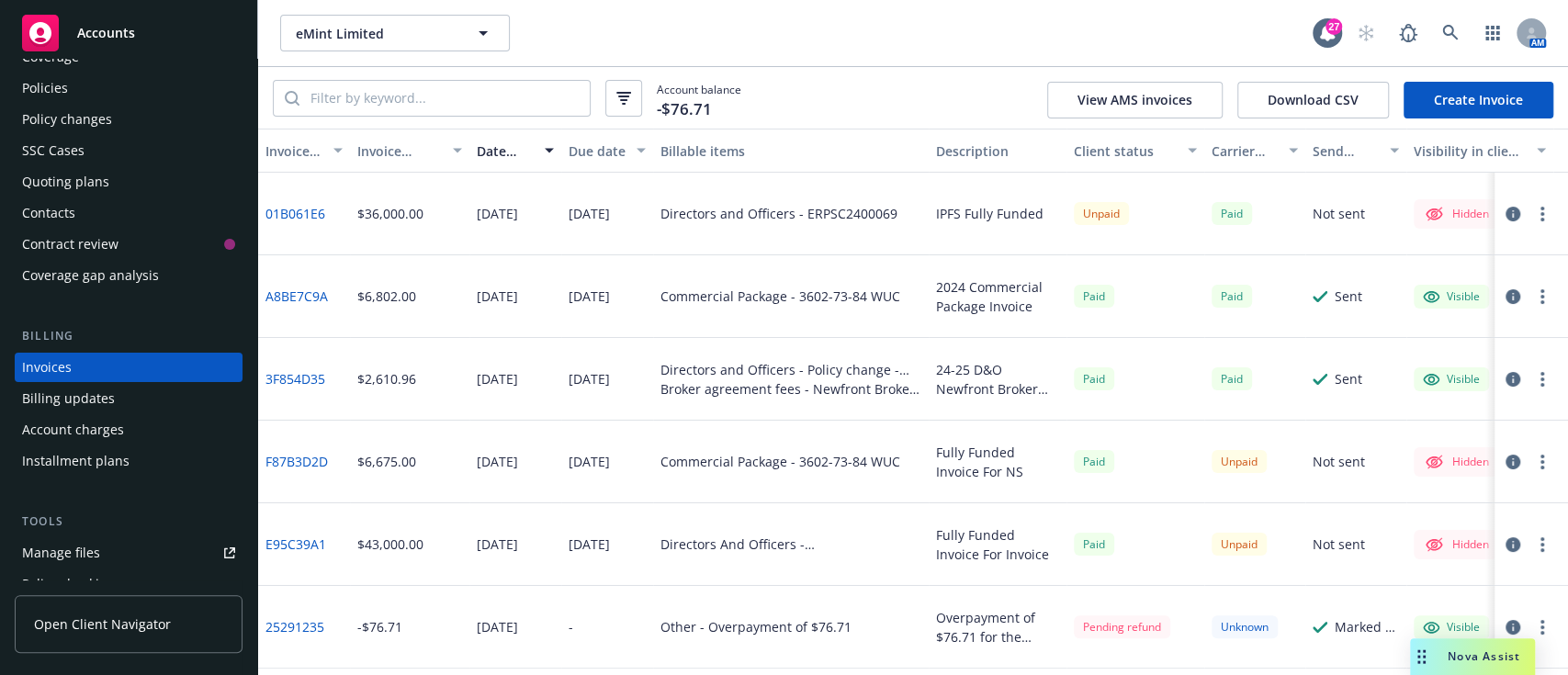
click at [284, 208] on link "01B061E6" at bounding box center [296, 213] width 60 height 19
click at [714, 212] on div at bounding box center [1526, 214] width 51 height 22
click at [714, 210] on button "button" at bounding box center [1542, 214] width 22 height 22
click at [714, 207] on icon "button" at bounding box center [1512, 214] width 15 height 15
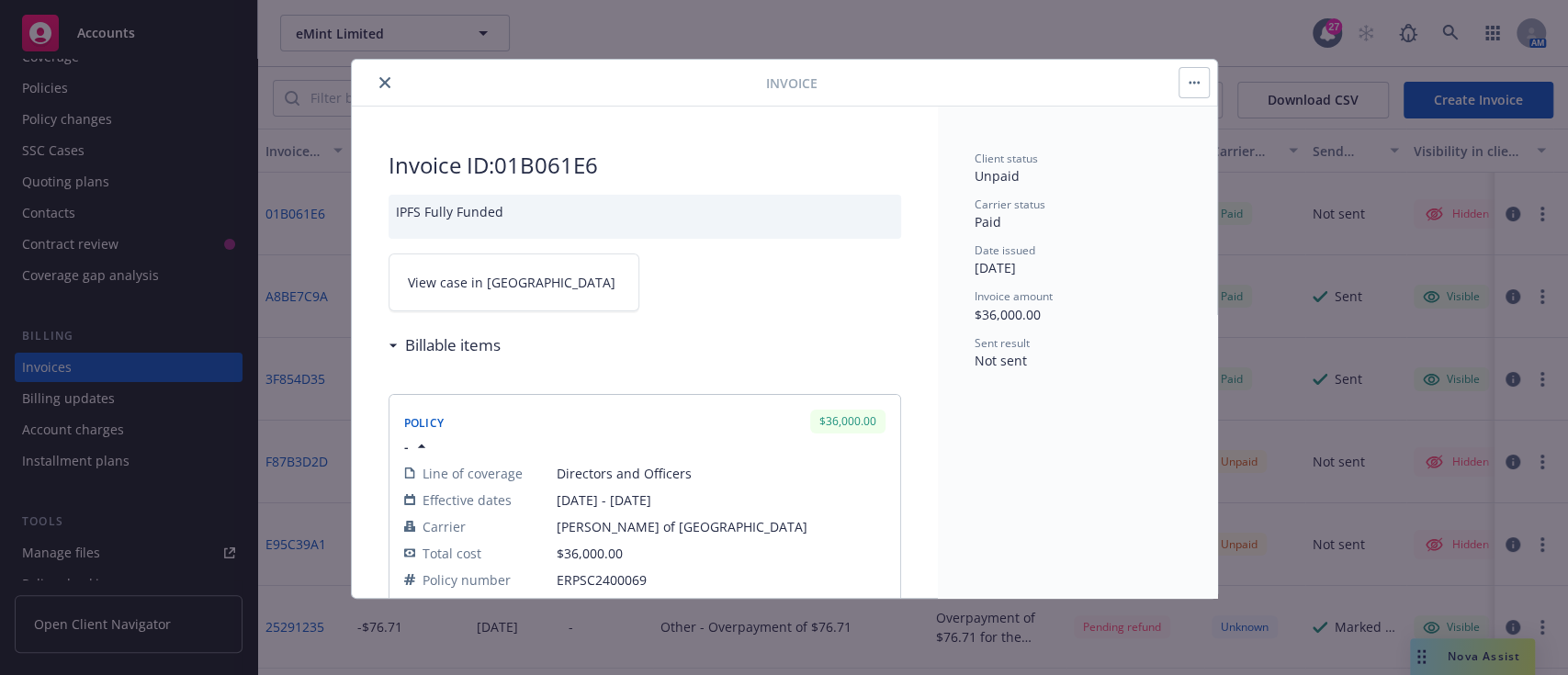
click at [400, 268] on link "View case in SSC" at bounding box center [513, 283] width 251 height 58
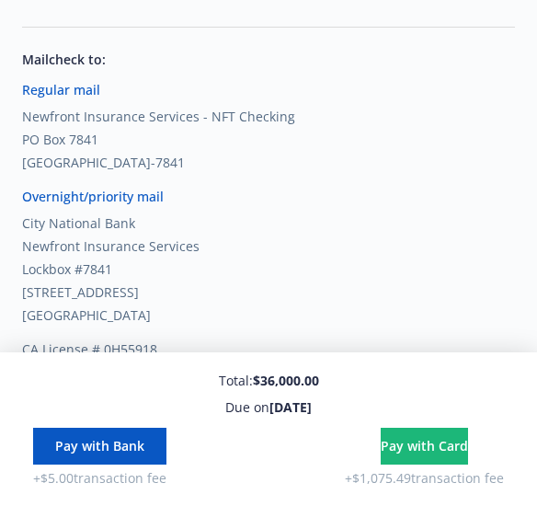
scroll to position [572, 0]
